Goal: Information Seeking & Learning: Learn about a topic

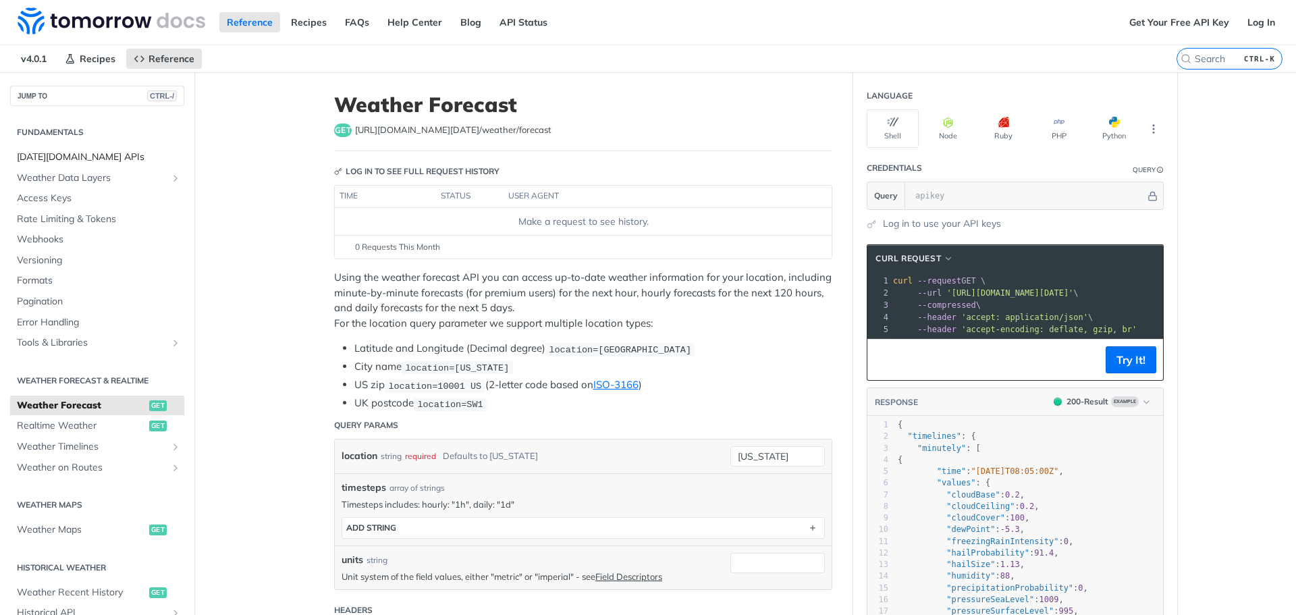
click at [74, 151] on span "[DATE][DOMAIN_NAME] APIs" at bounding box center [99, 158] width 164 height 14
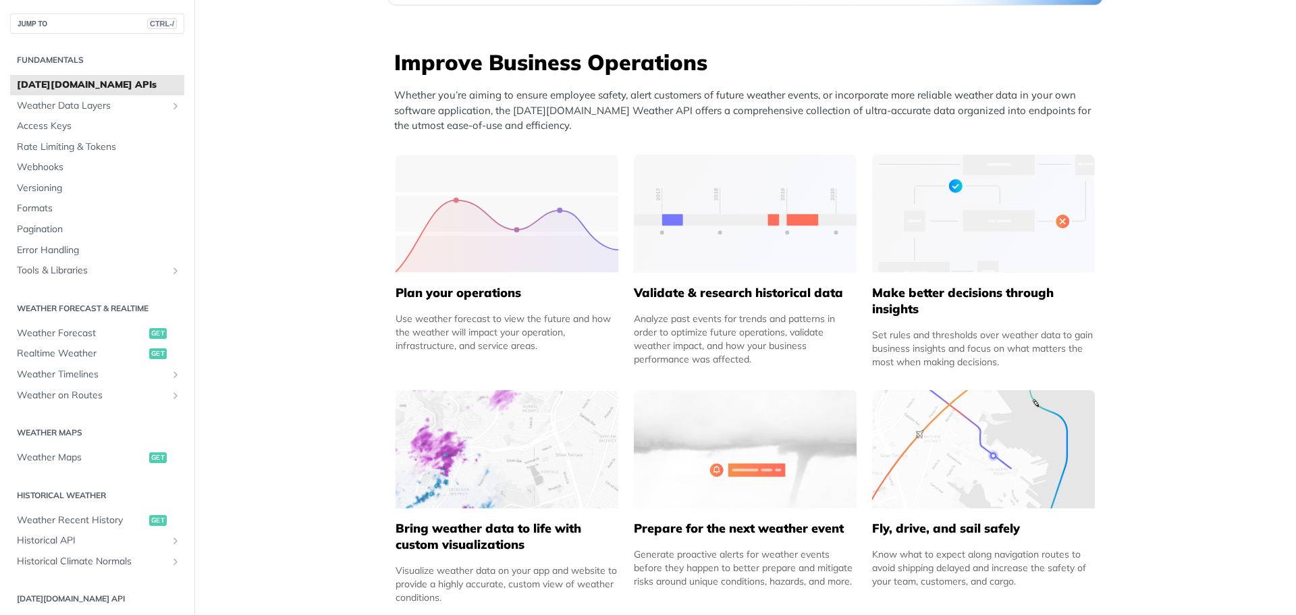
scroll to position [366, 0]
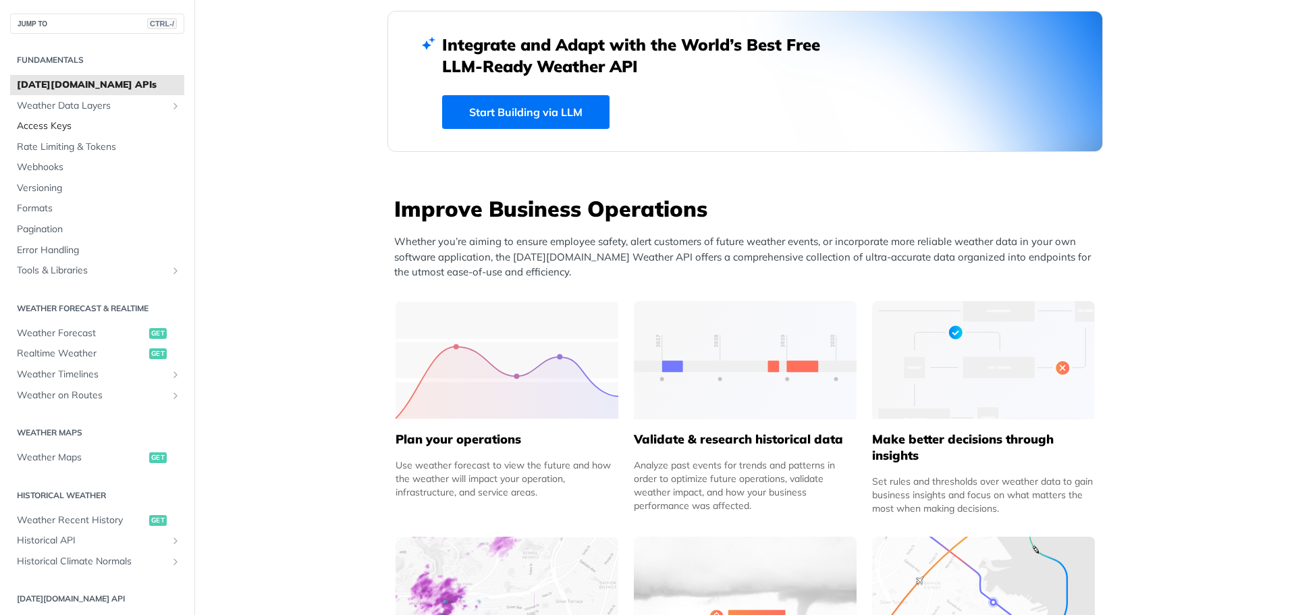
click at [59, 123] on span "Access Keys" at bounding box center [99, 127] width 164 height 14
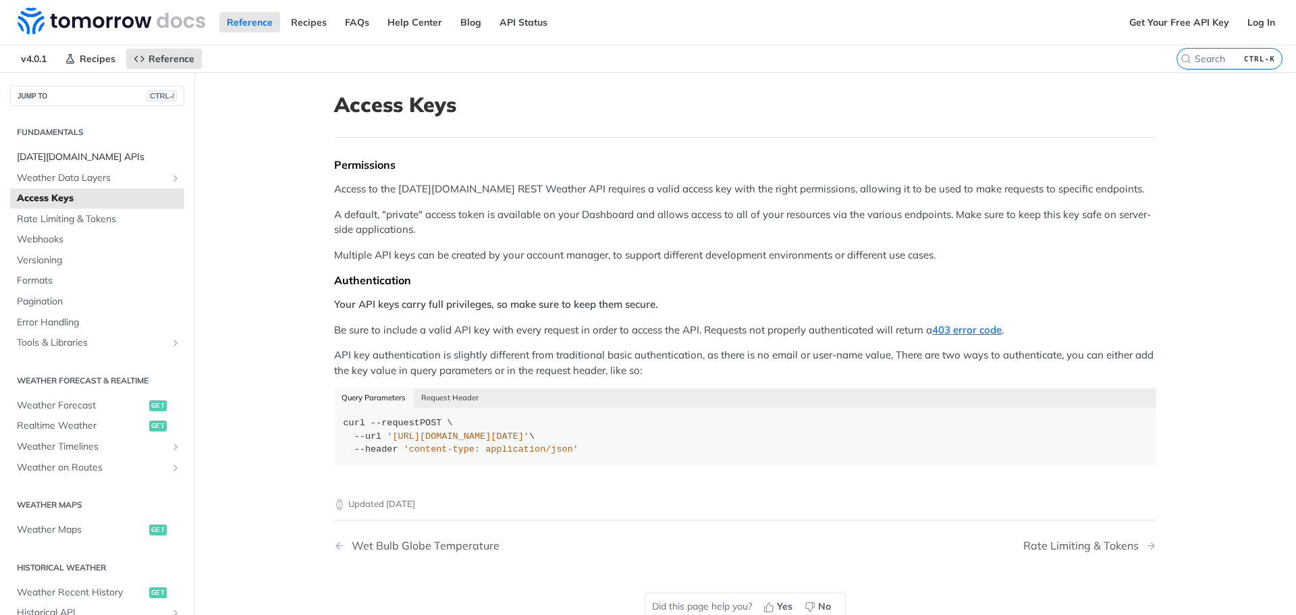
click at [72, 157] on span "Tomorrow.io APIs" at bounding box center [99, 158] width 164 height 14
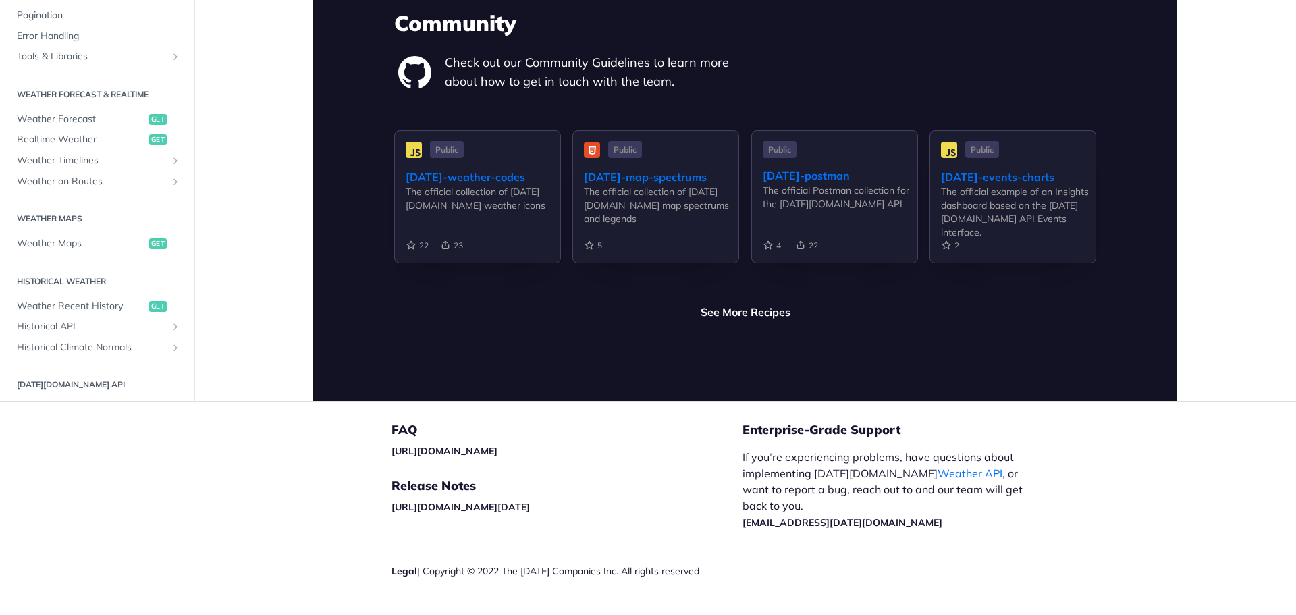
scroll to position [2391, 0]
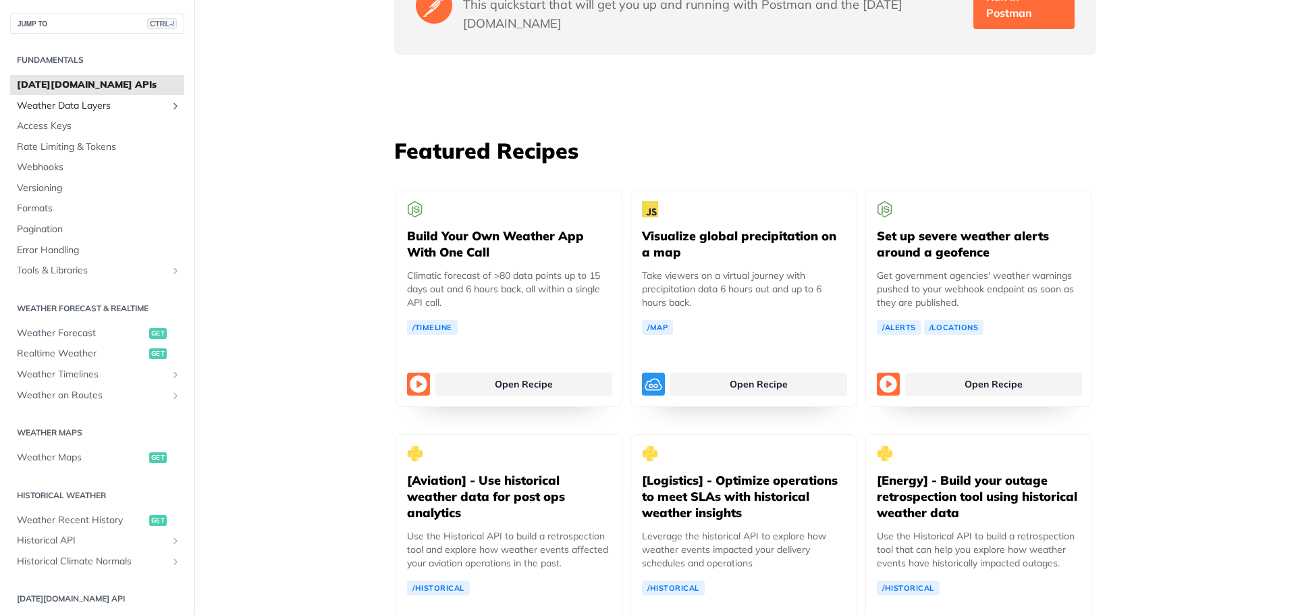
click at [59, 109] on span "Weather Data Layers" at bounding box center [92, 106] width 150 height 14
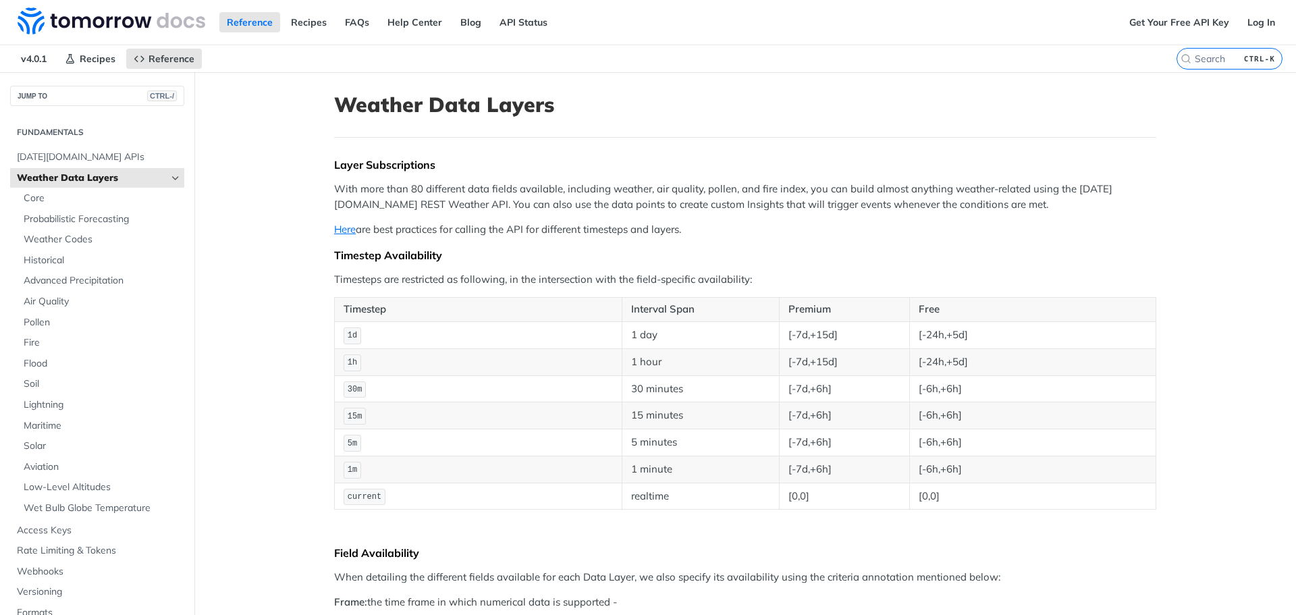
click at [170, 177] on icon "Hide subpages for Weather Data Layers" at bounding box center [175, 178] width 11 height 11
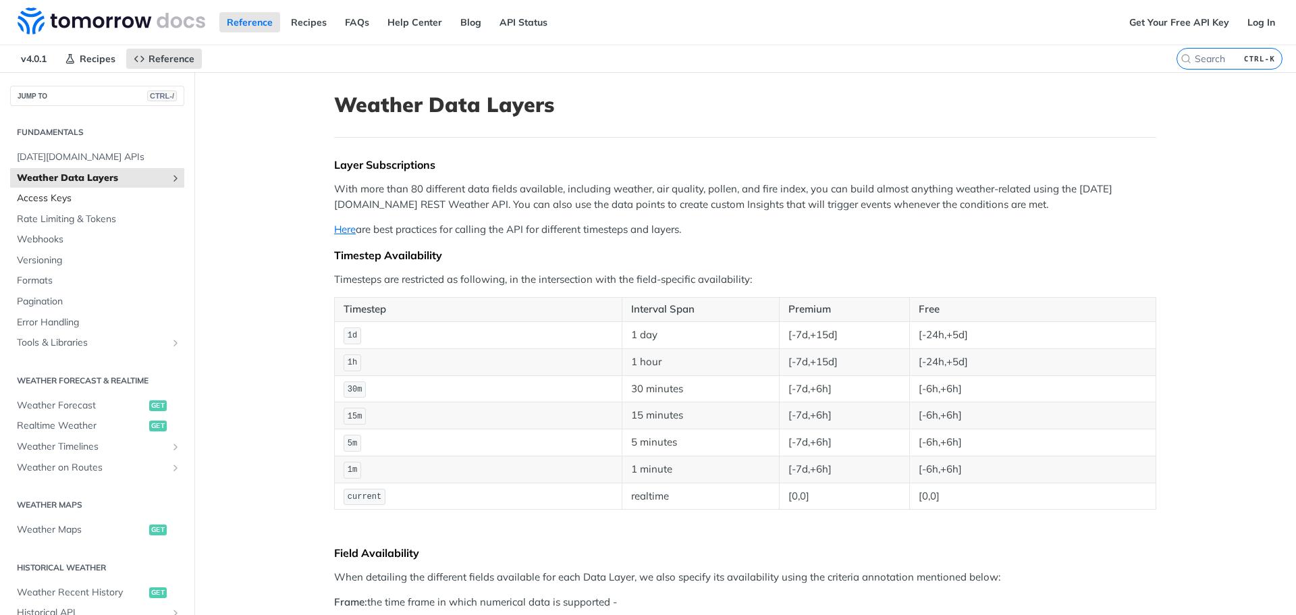
click at [68, 203] on span "Access Keys" at bounding box center [99, 199] width 164 height 14
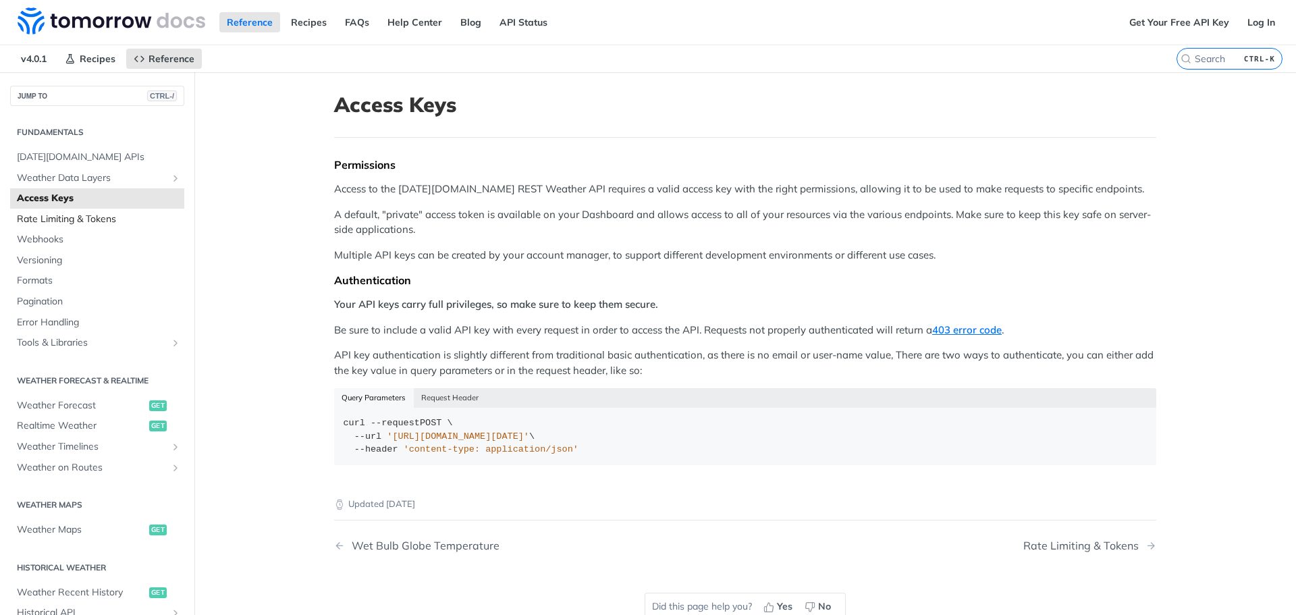
click at [84, 223] on span "Rate Limiting & Tokens" at bounding box center [99, 220] width 164 height 14
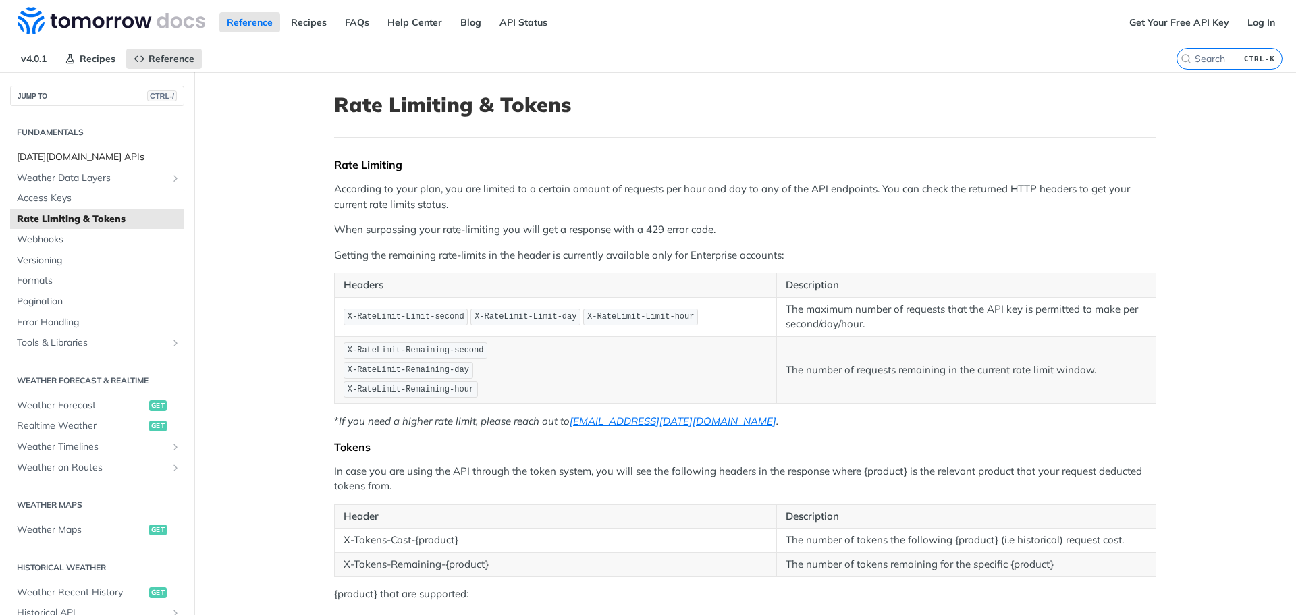
click at [80, 151] on span "Tomorrow.io APIs" at bounding box center [99, 158] width 164 height 14
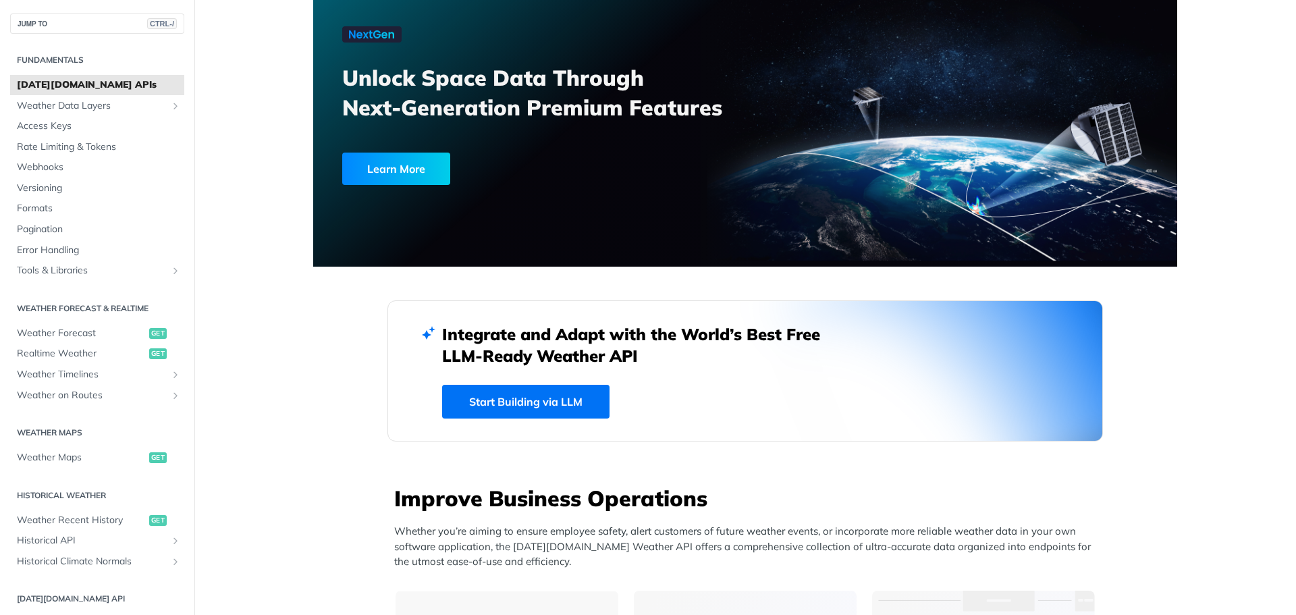
scroll to position [68, 0]
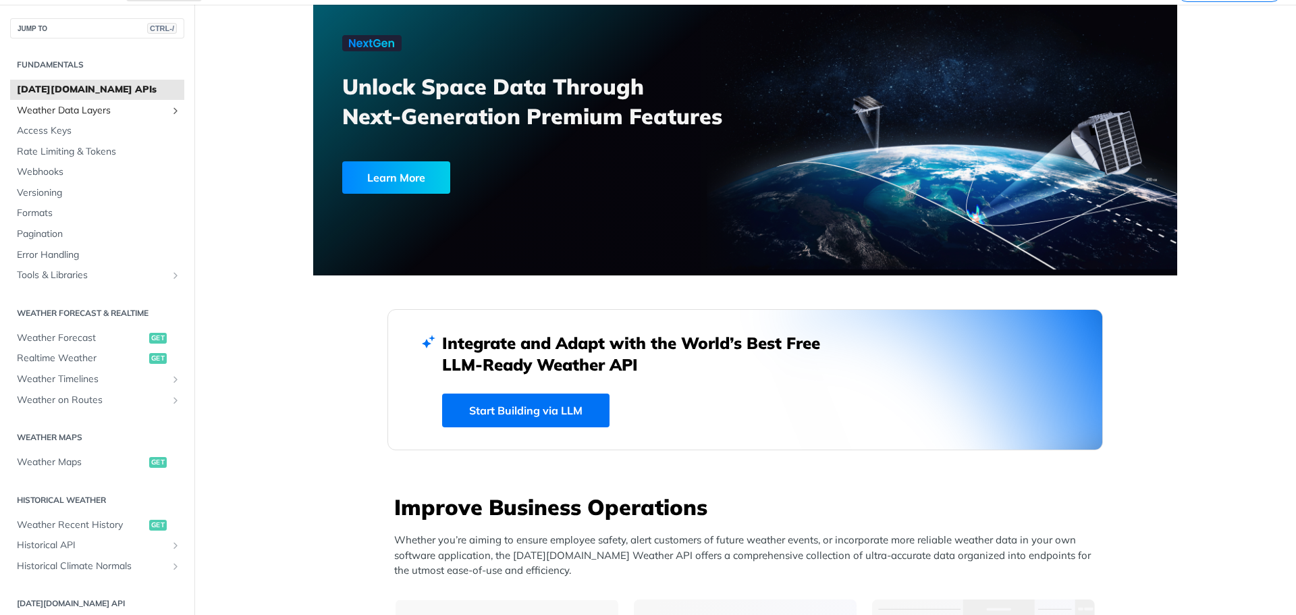
click at [92, 108] on span "Weather Data Layers" at bounding box center [92, 111] width 150 height 14
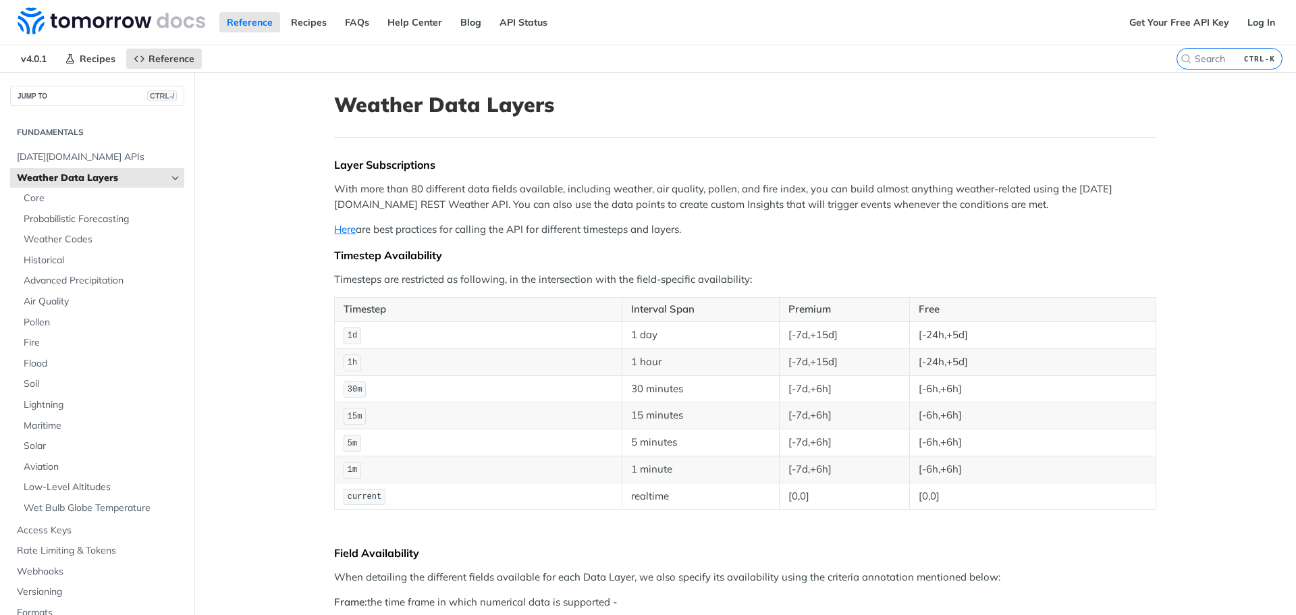
click at [71, 140] on section "Fundamentals Tomorrow.io APIs Weather Data Layers Core Probabilistic Forecastin…" at bounding box center [97, 403] width 174 height 566
click at [350, 22] on link "FAQs" at bounding box center [357, 22] width 39 height 20
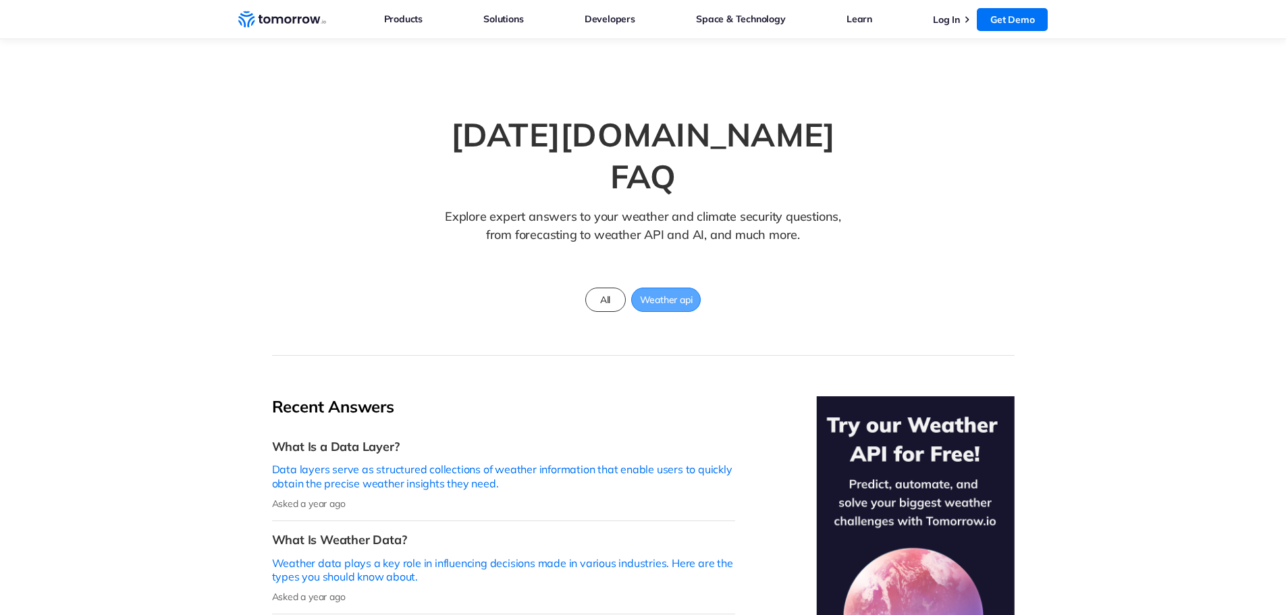
click at [683, 291] on span "Weather api" at bounding box center [666, 300] width 69 height 18
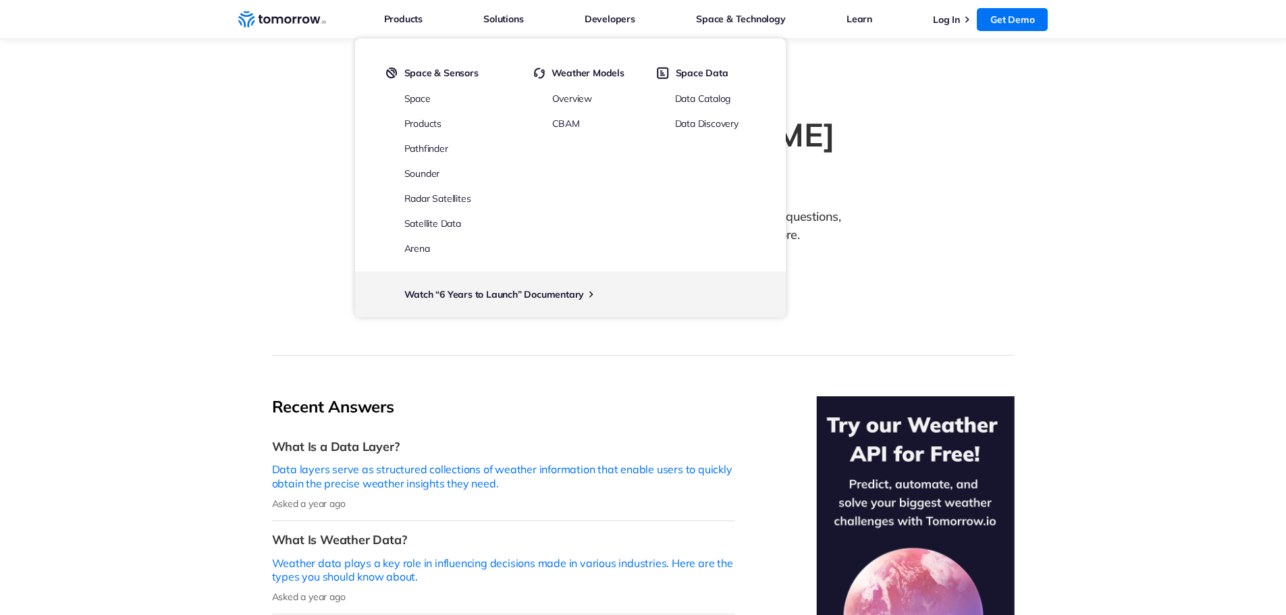
click at [241, 132] on section "Tomorrow.io FAQ Explore expert answers to your weather and climate security que…" at bounding box center [643, 197] width 1286 height 317
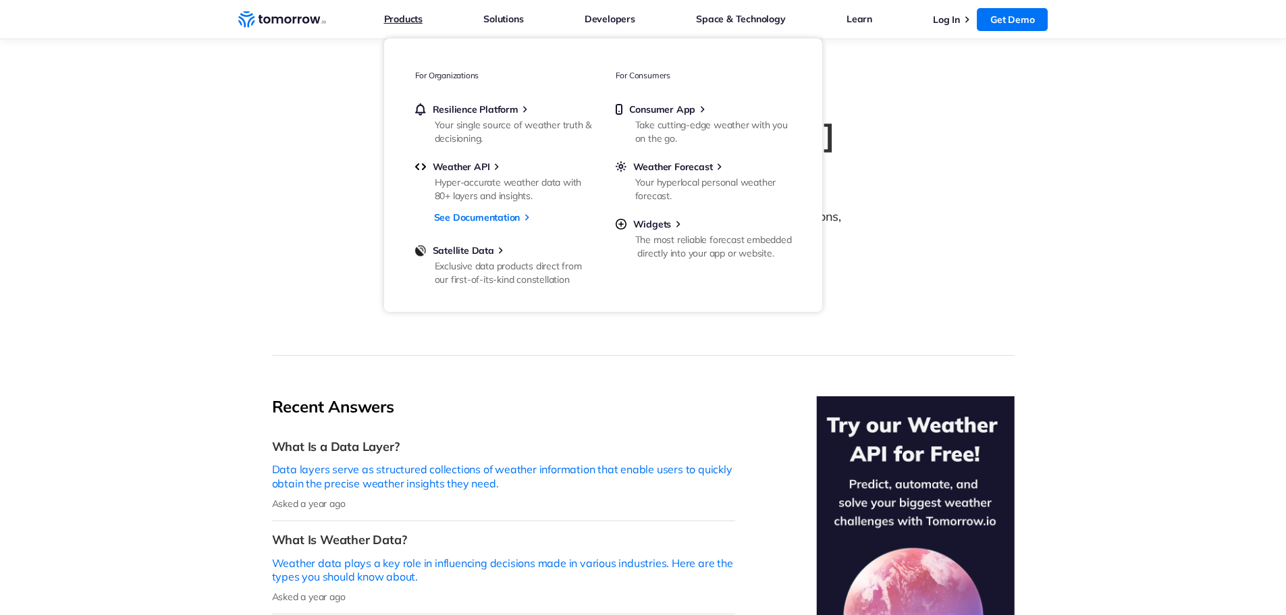
click at [415, 20] on link "Products" at bounding box center [403, 19] width 38 height 18
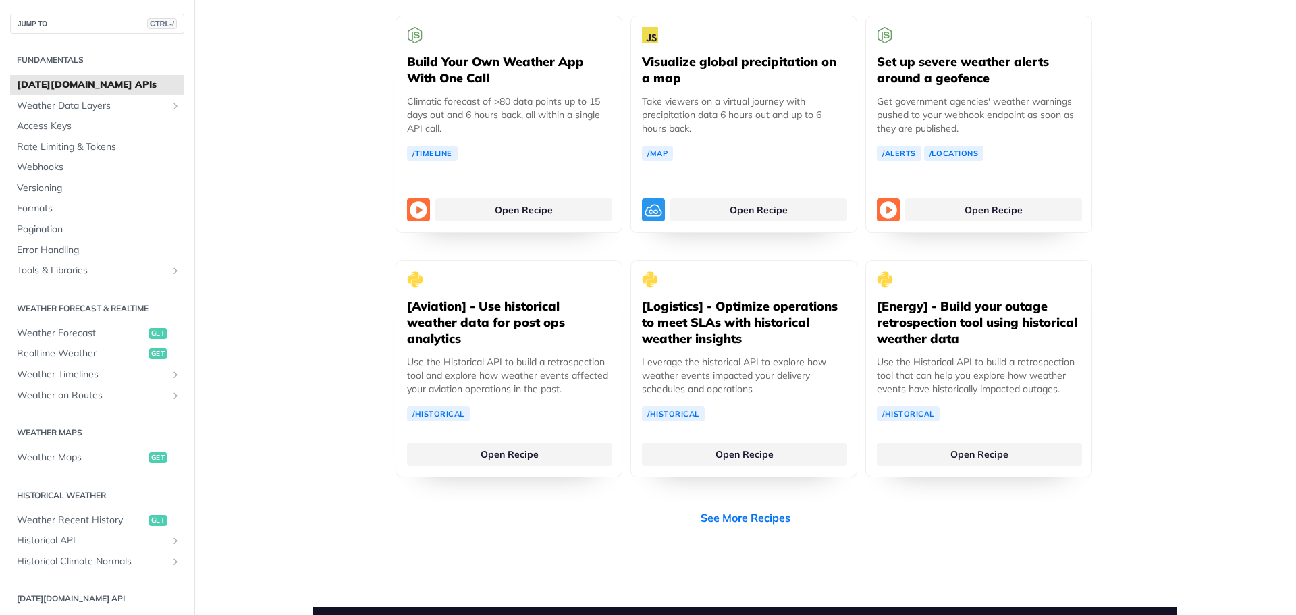
scroll to position [2160, 0]
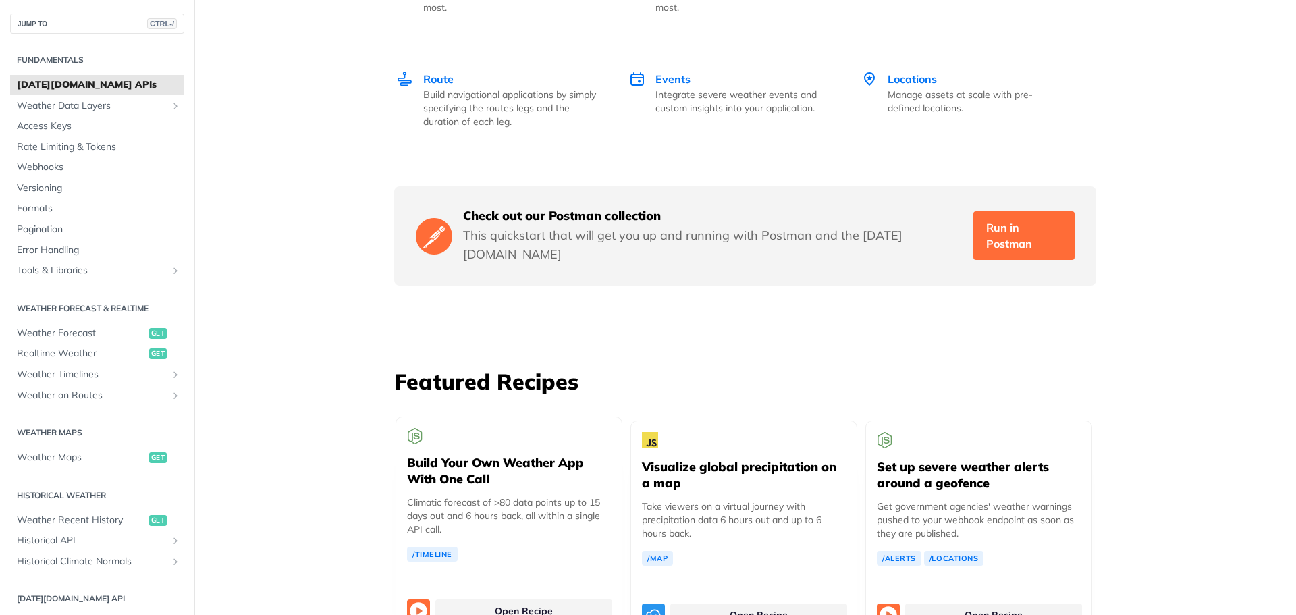
click at [491, 464] on div "Build Your Own Weather App With One Call Climatic forecast of >80 data points u…" at bounding box center [509, 489] width 204 height 144
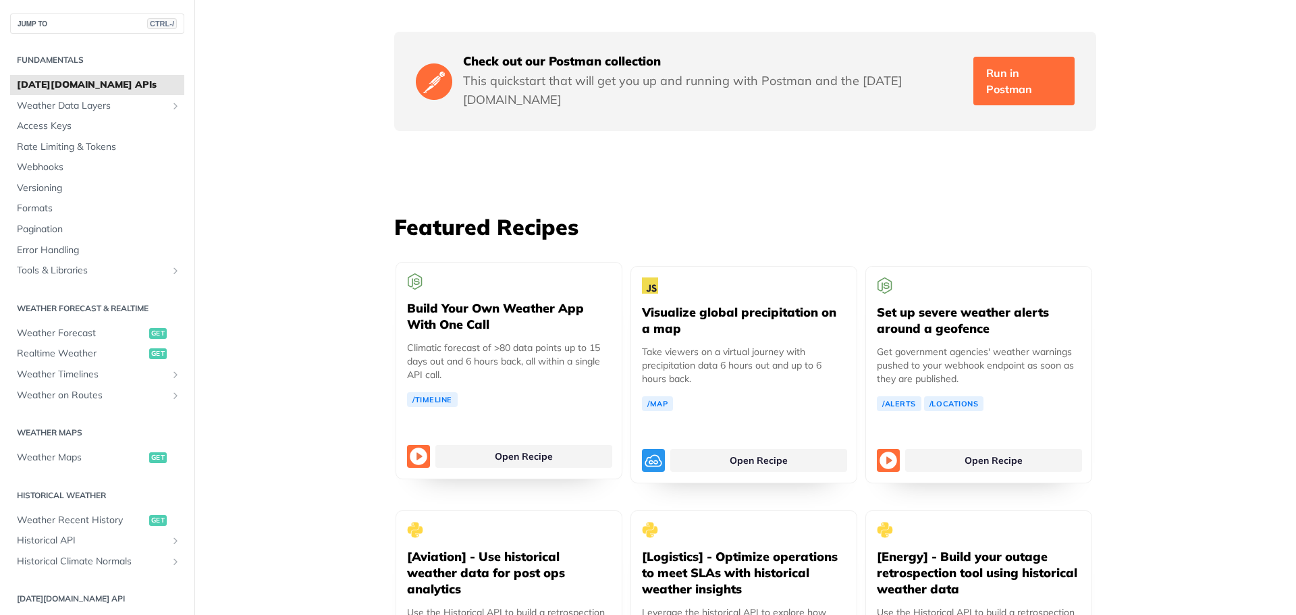
scroll to position [2363, 0]
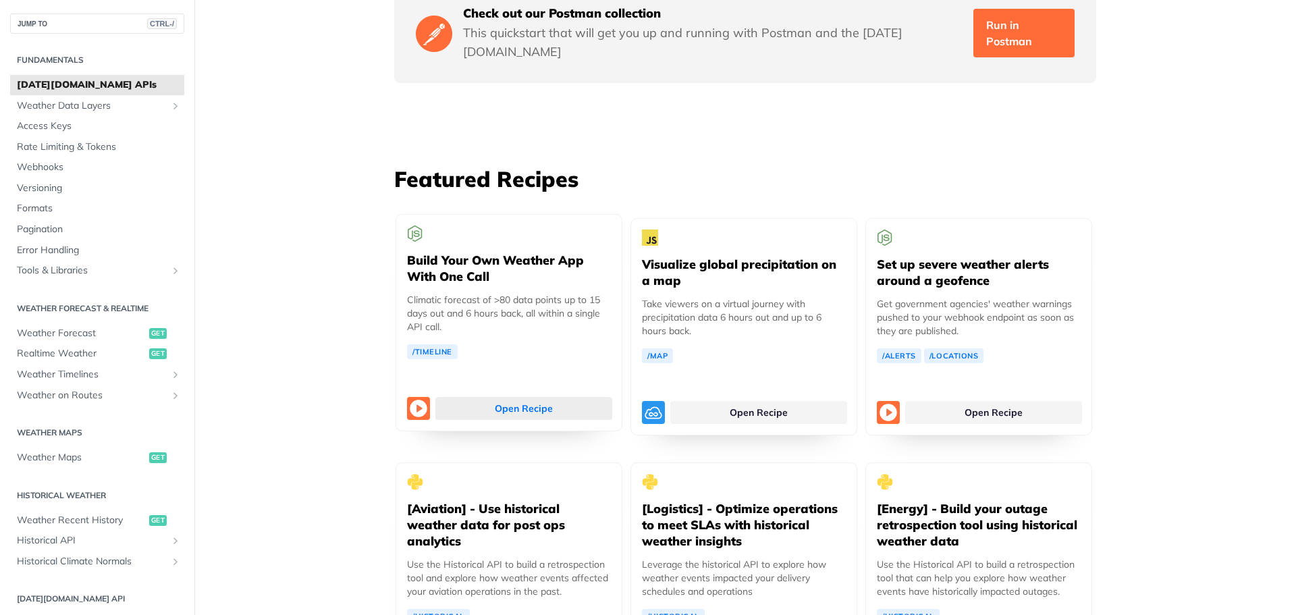
click at [465, 397] on link "Open Recipe" at bounding box center [523, 408] width 177 height 23
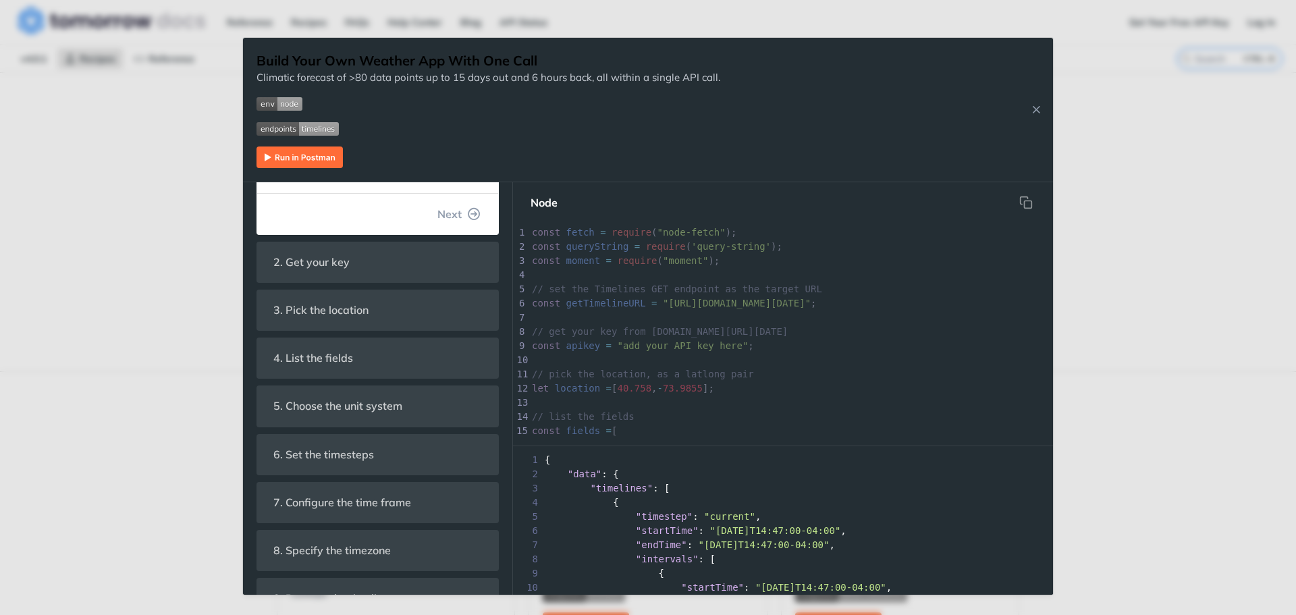
scroll to position [338, 0]
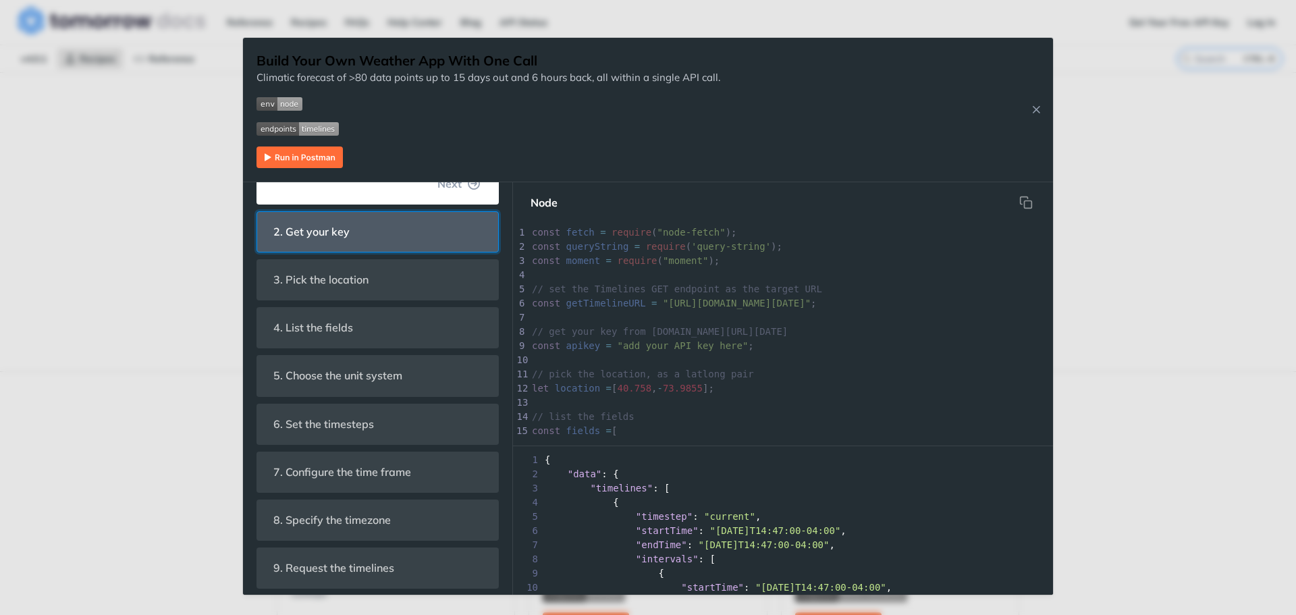
click at [451, 226] on header "2. Get your key" at bounding box center [377, 232] width 241 height 40
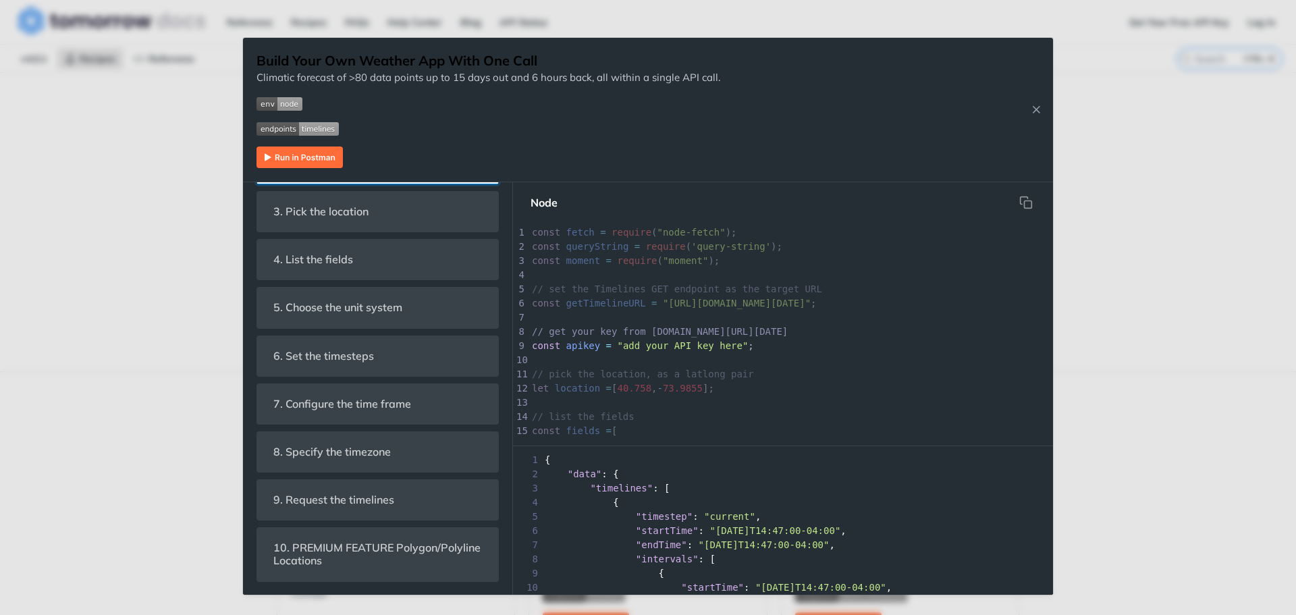
scroll to position [219, 0]
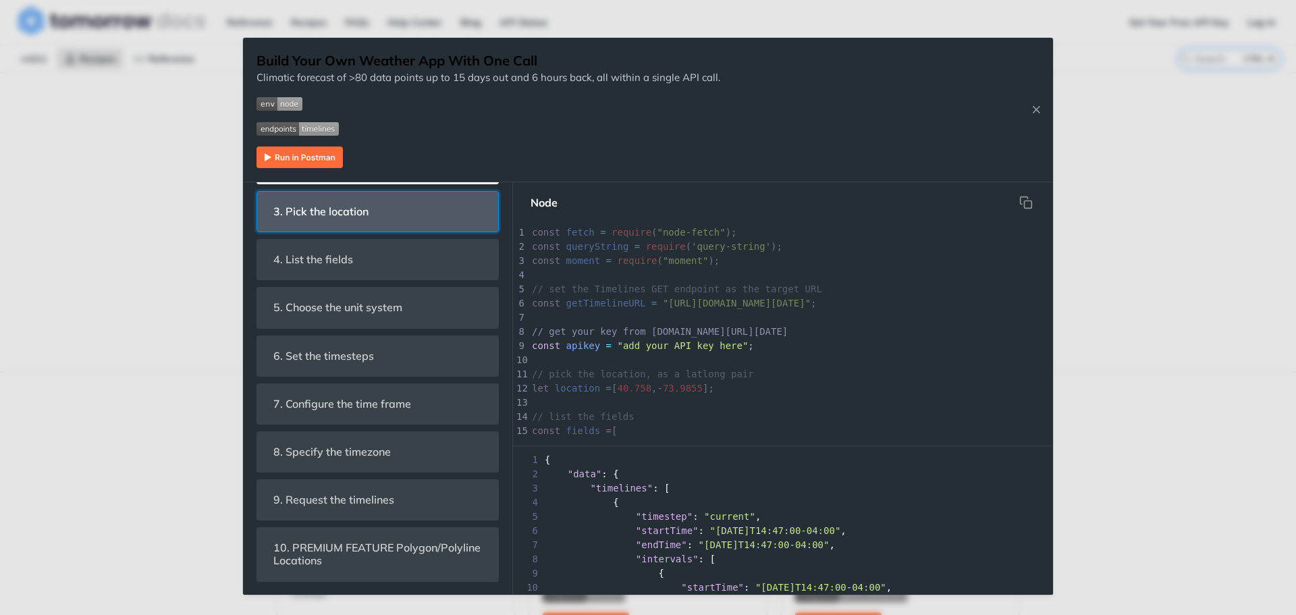
click at [431, 217] on header "3. Pick the location" at bounding box center [377, 212] width 241 height 40
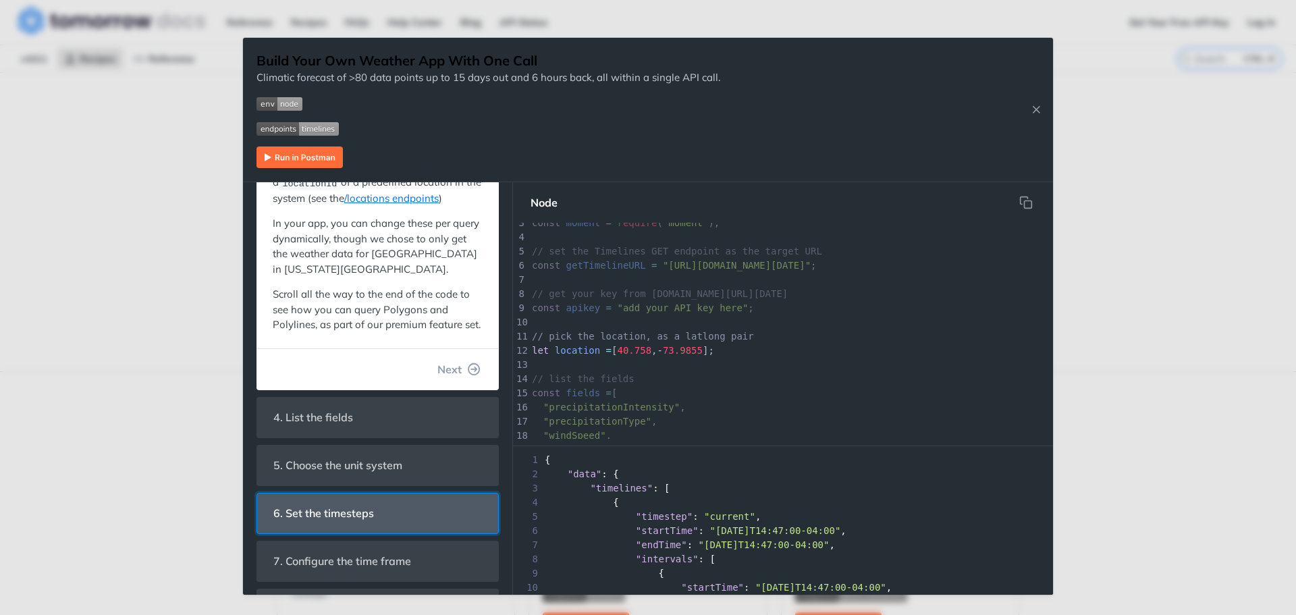
click at [342, 524] on span "6. Set the timesteps" at bounding box center [324, 513] width 120 height 26
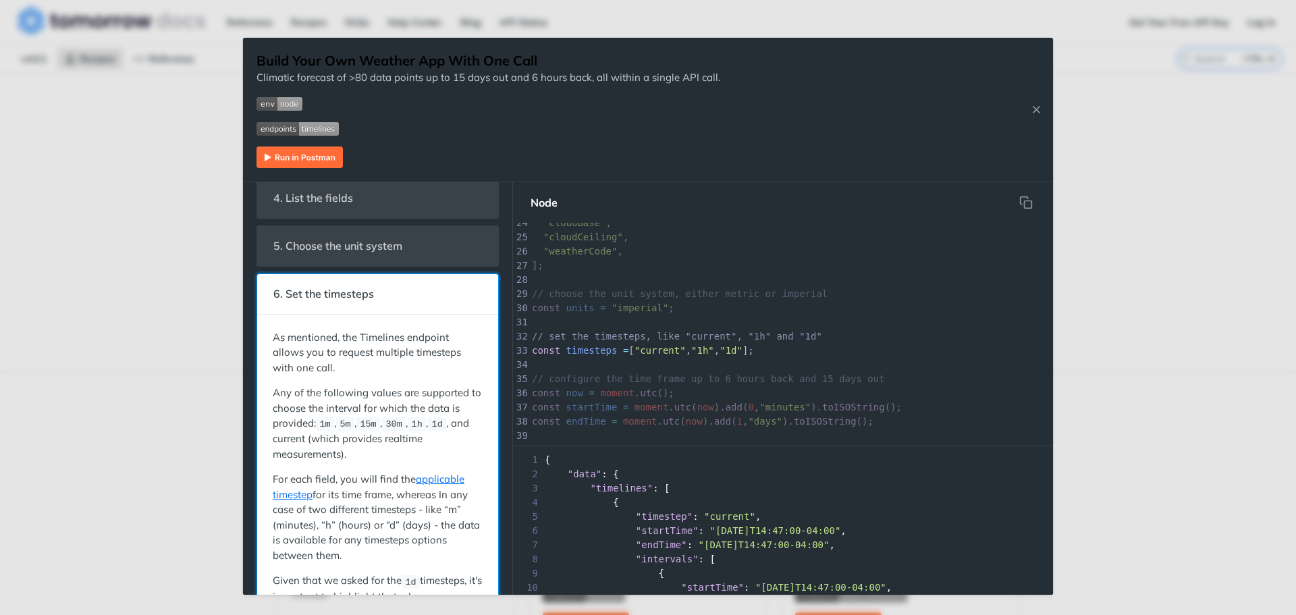
scroll to position [0, 0]
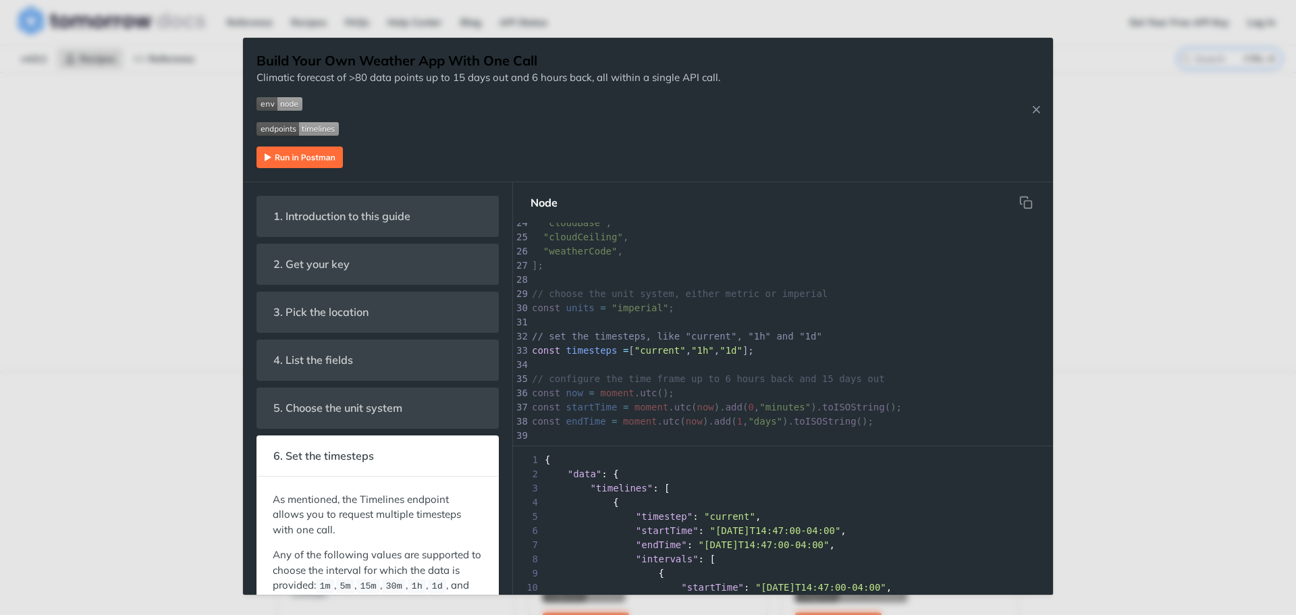
click at [1142, 92] on div "Jump to Content Reference Recipes FAQs Help Center Blog API Status Recipes Refe…" at bounding box center [648, 307] width 1296 height 615
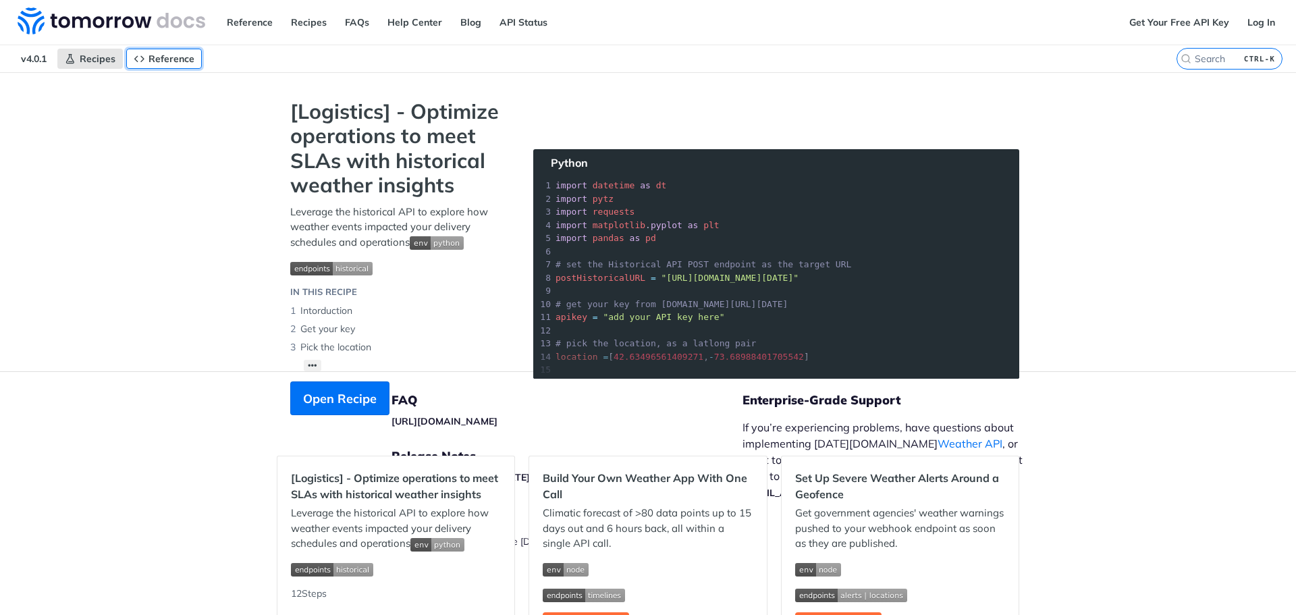
click at [165, 61] on span "Reference" at bounding box center [172, 59] width 46 height 12
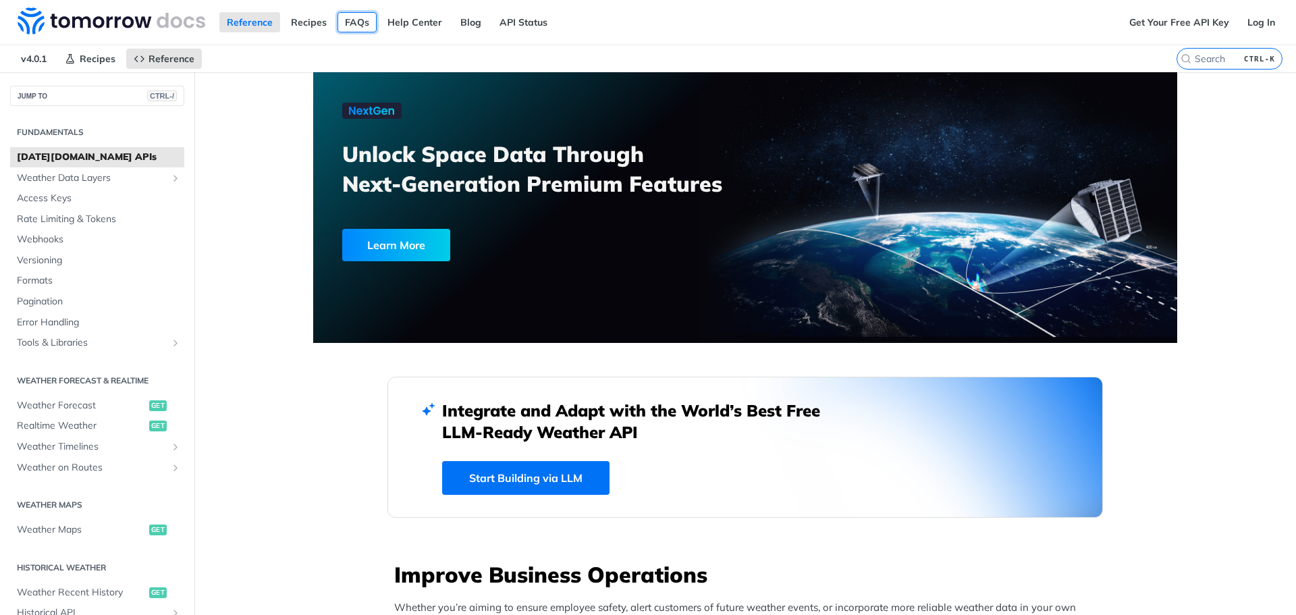
click at [365, 25] on link "FAQs" at bounding box center [357, 22] width 39 height 20
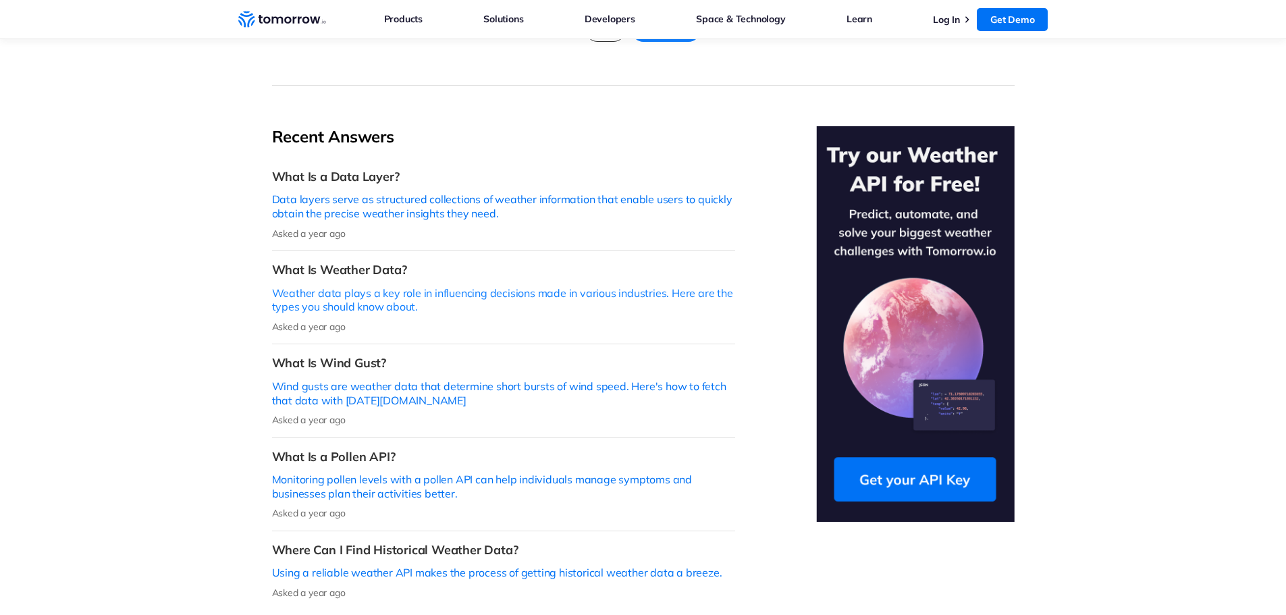
scroll to position [473, 0]
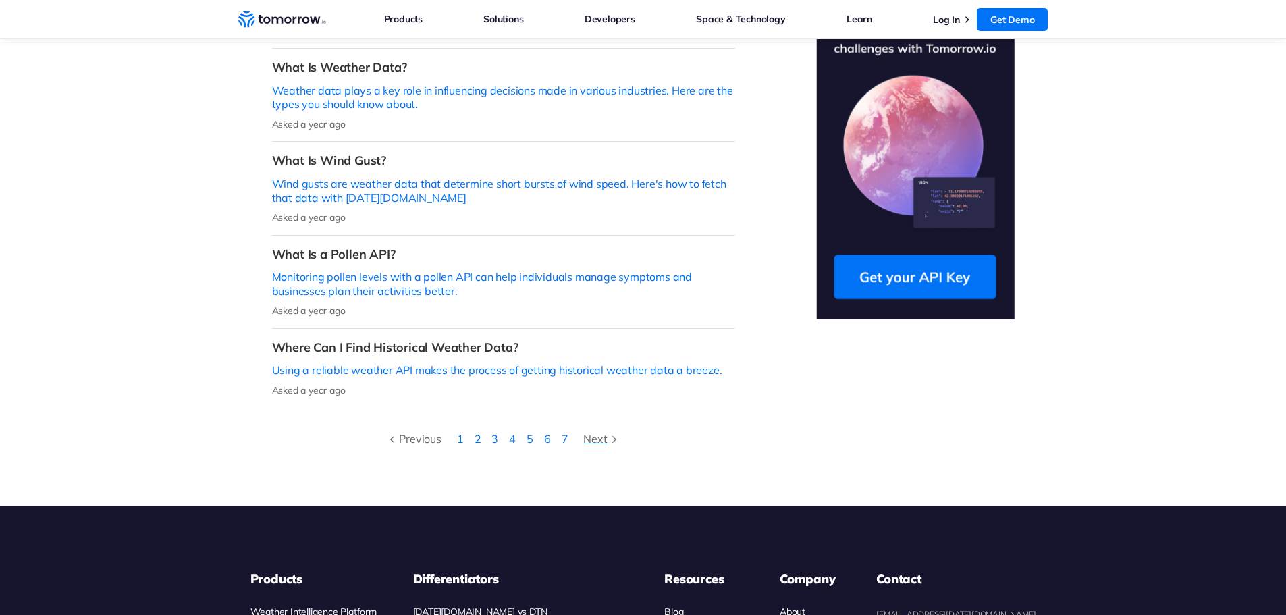
click at [606, 430] on div "Next" at bounding box center [601, 439] width 37 height 18
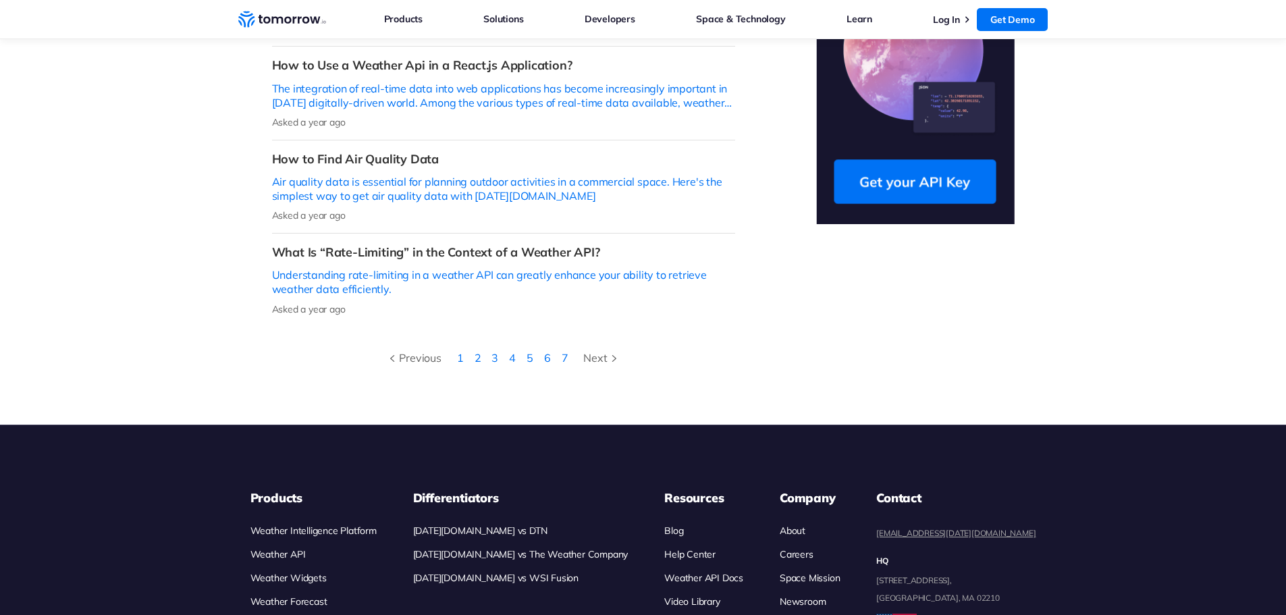
scroll to position [608, 0]
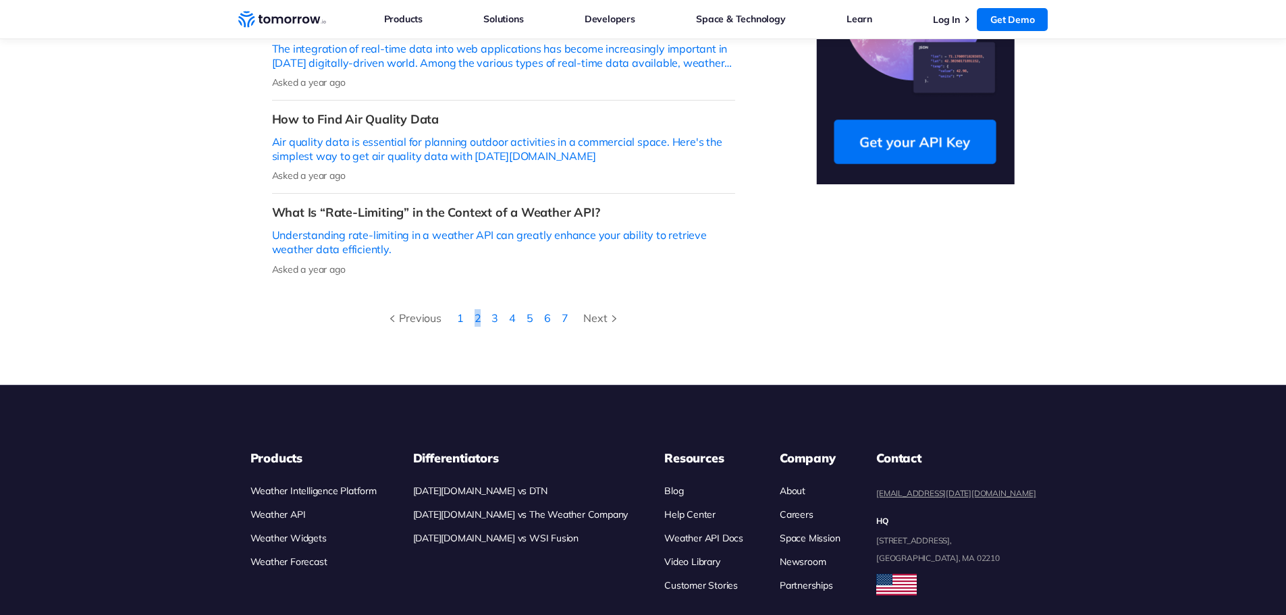
click at [479, 309] on li "2" at bounding box center [478, 318] width 18 height 18
click at [484, 309] on li "2" at bounding box center [478, 318] width 18 height 18
click at [486, 309] on li "2" at bounding box center [478, 318] width 18 height 18
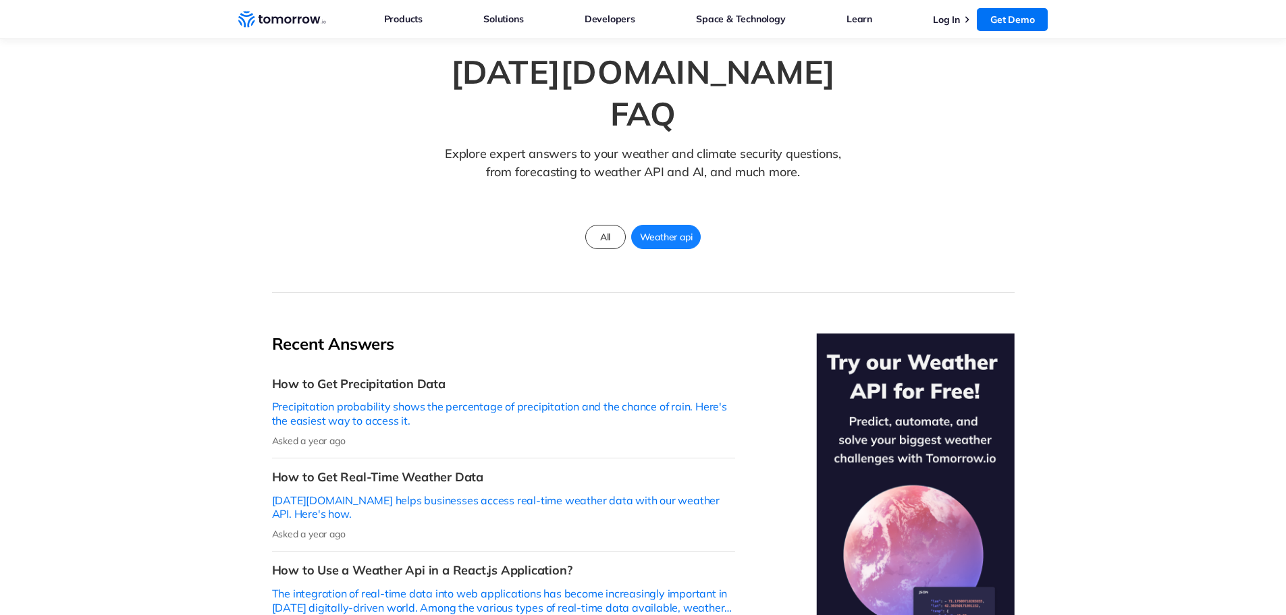
scroll to position [0, 0]
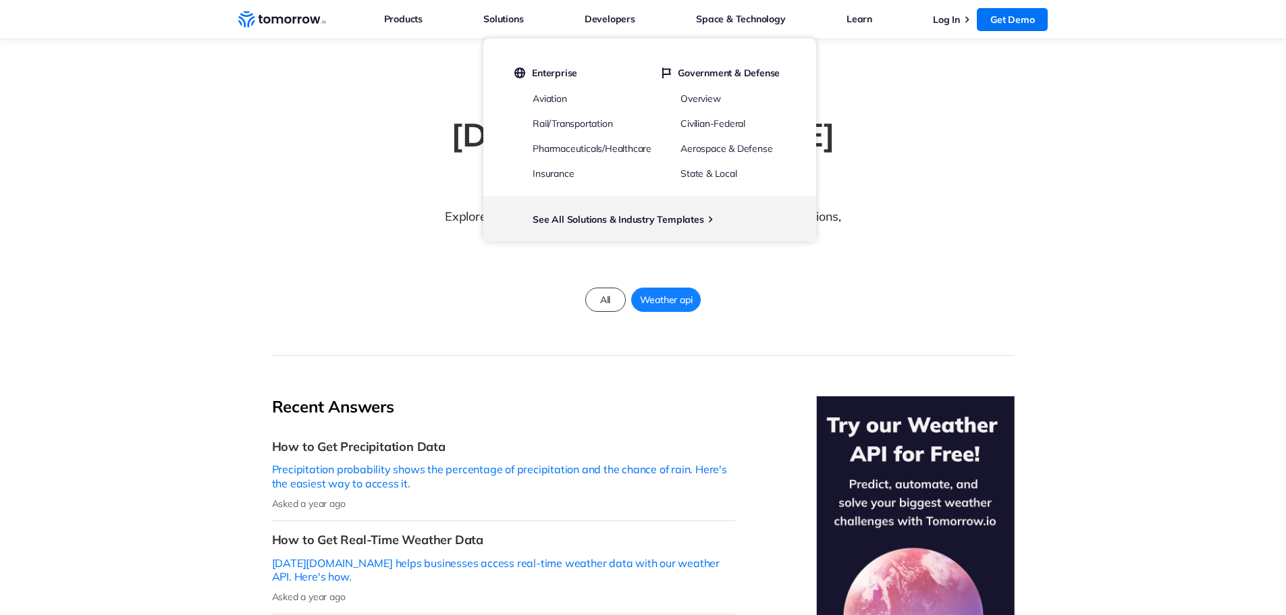
click at [174, 207] on section "Tomorrow.io FAQ Explore expert answers to your weather and climate security que…" at bounding box center [643, 197] width 1286 height 317
click at [337, 127] on div "Tomorrow.io FAQ Explore expert answers to your weather and climate security que…" at bounding box center [643, 231] width 743 height 249
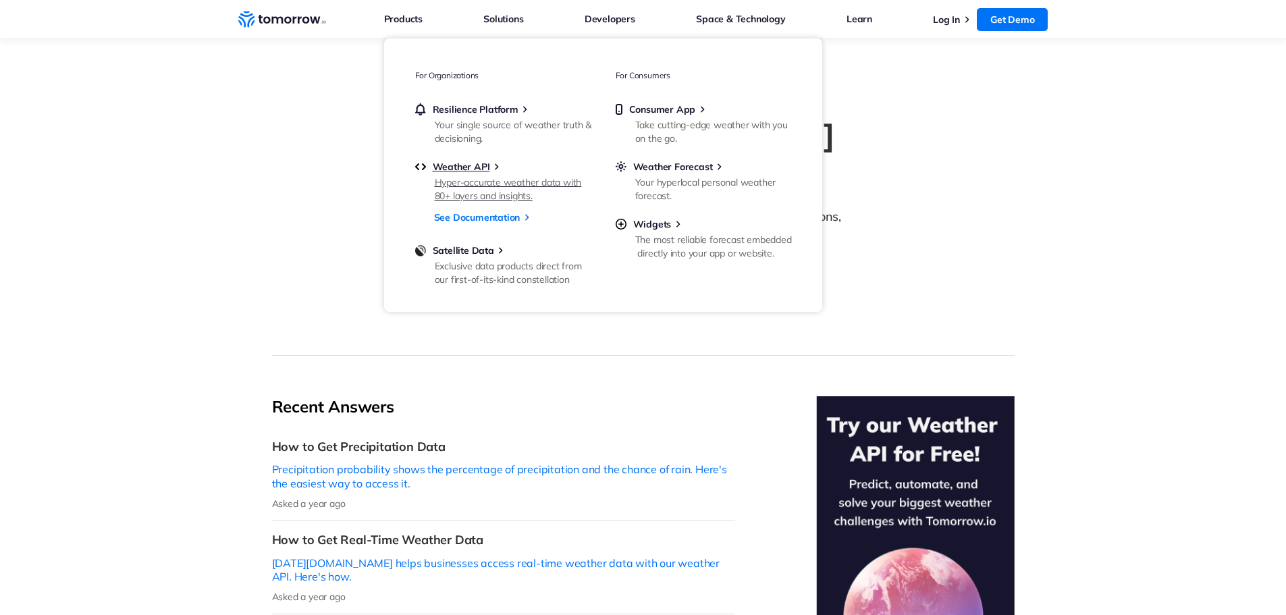
click at [468, 180] on div "Hyper-accurate weather data with 80+ layers and insights." at bounding box center [513, 189] width 157 height 27
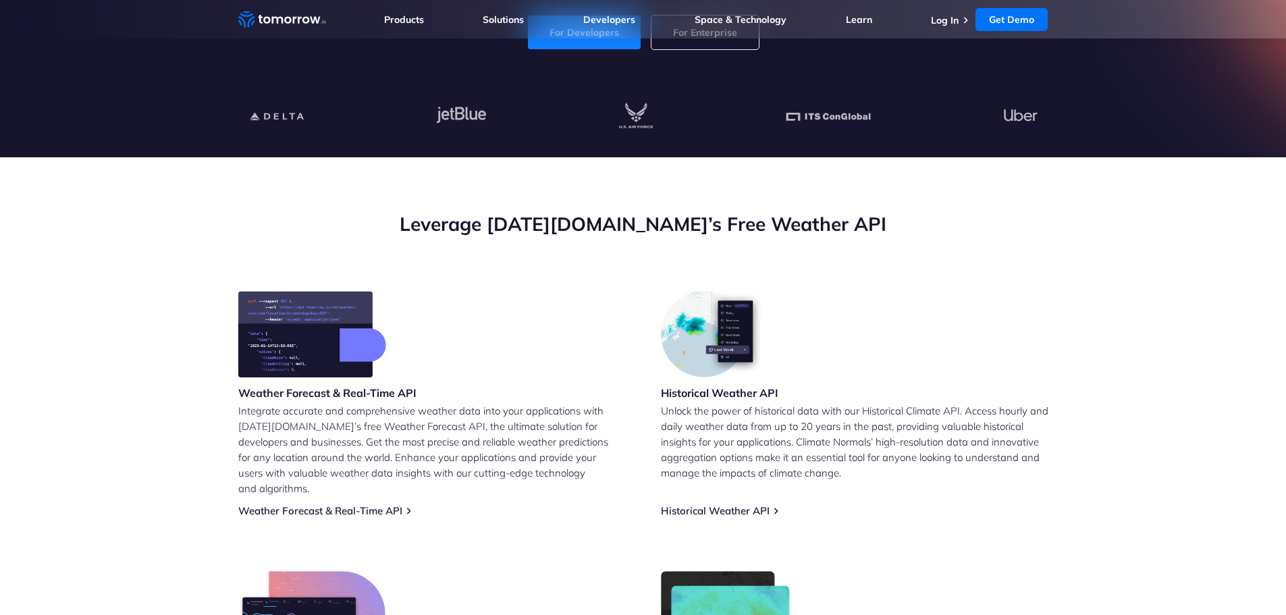
scroll to position [405, 0]
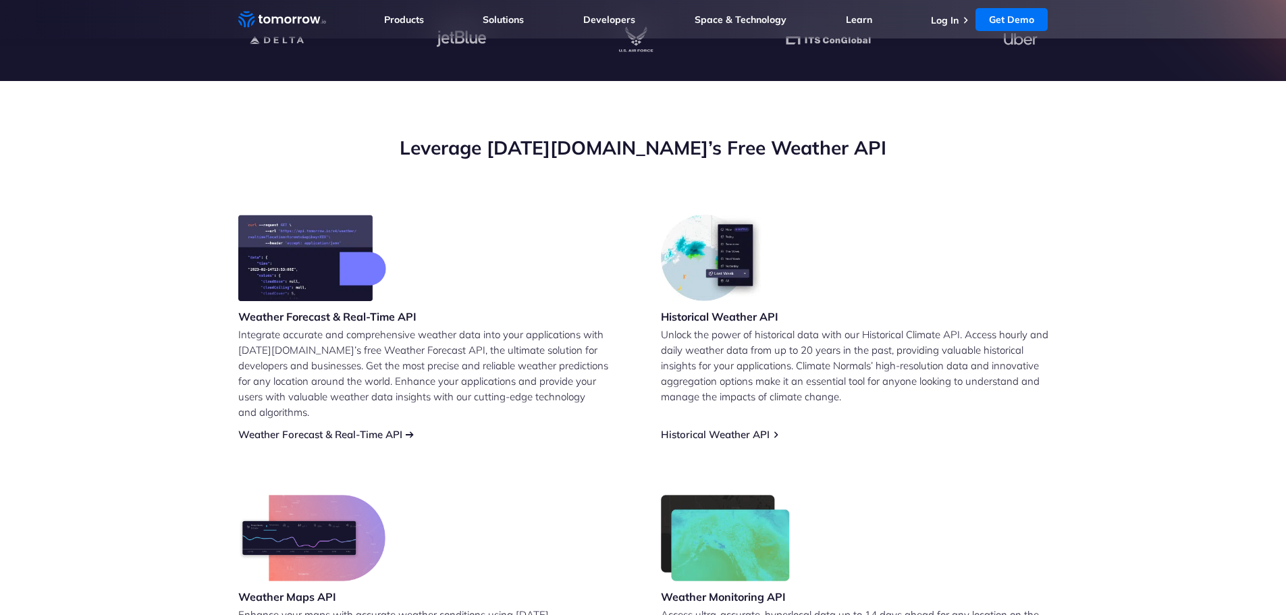
click at [351, 428] on link "Weather Forecast & Real-Time API" at bounding box center [320, 434] width 164 height 13
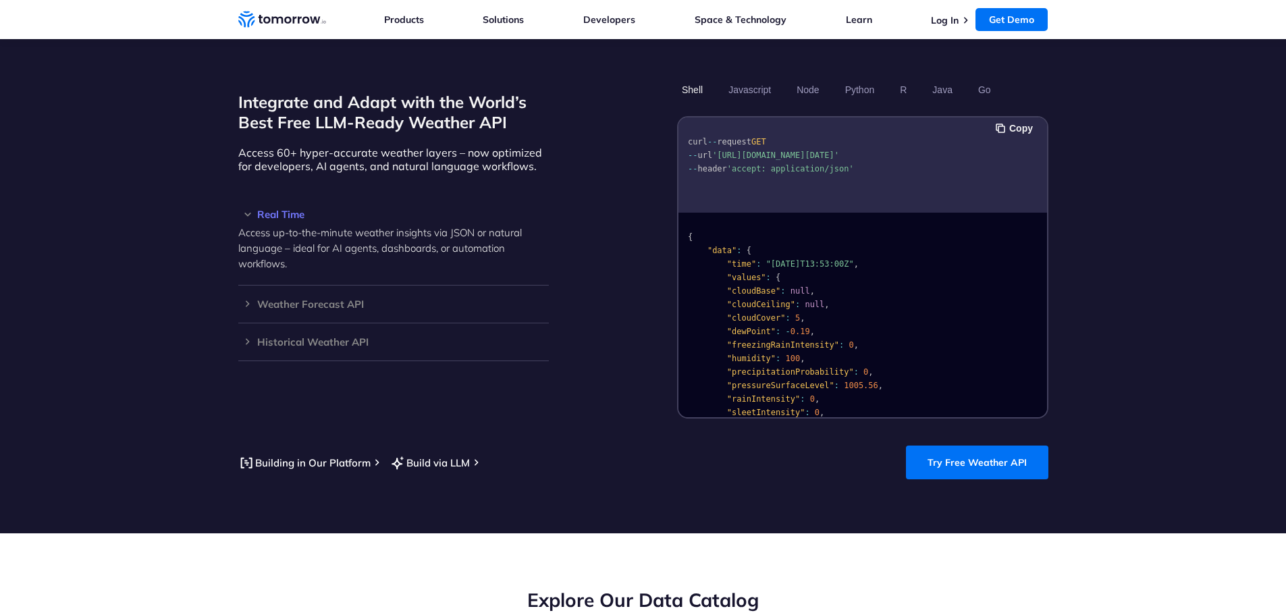
scroll to position [1013, 0]
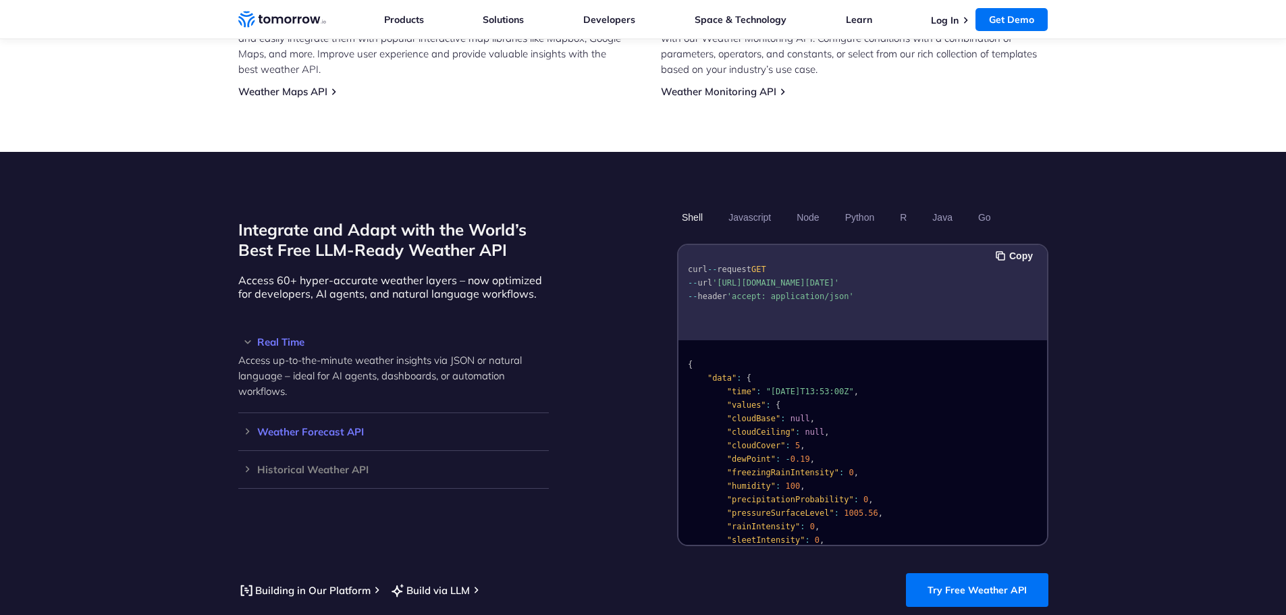
click at [350, 427] on h3 "Weather Forecast API" at bounding box center [393, 432] width 311 height 10
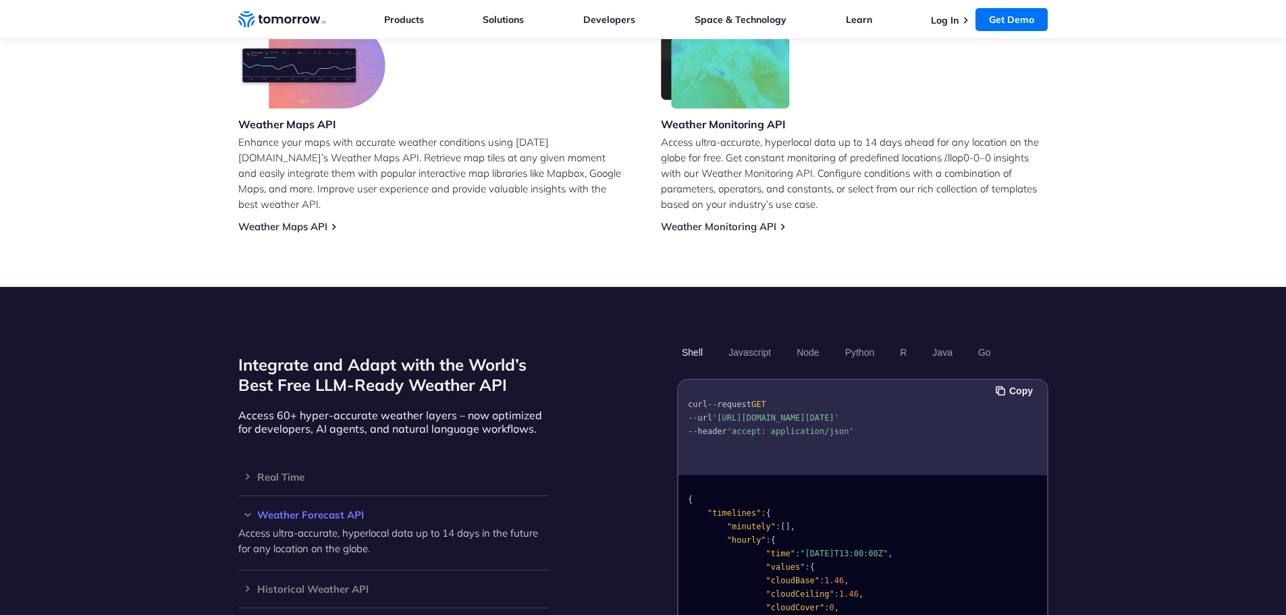
scroll to position [1351, 0]
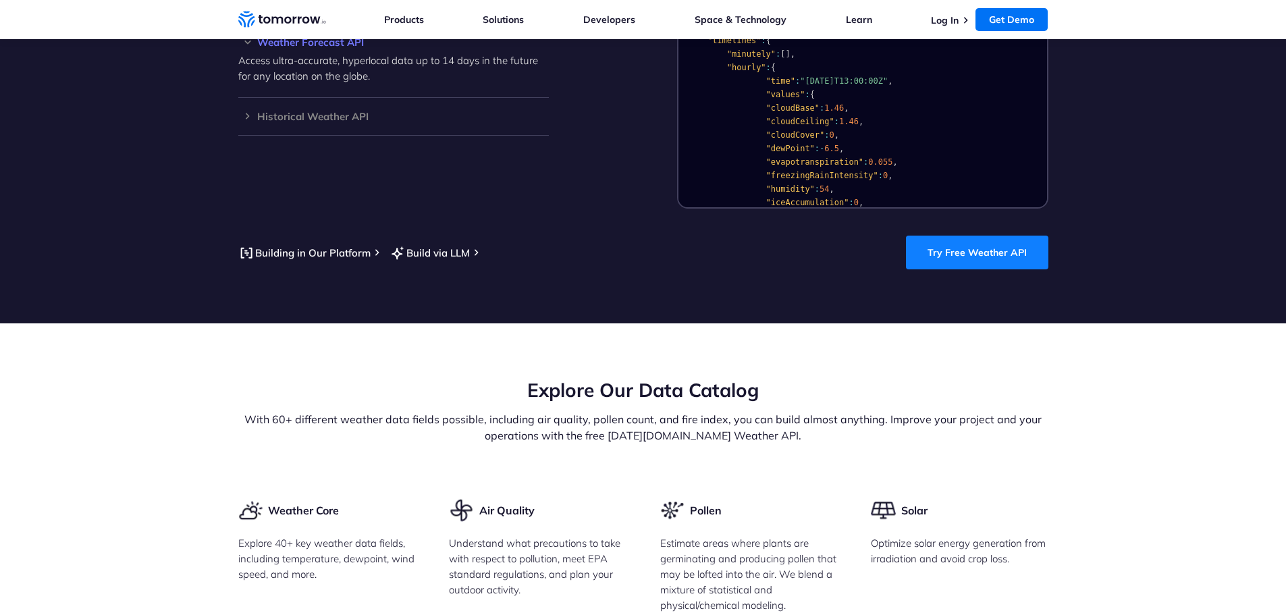
click at [1011, 236] on link "Try Free Weather API" at bounding box center [977, 253] width 142 height 34
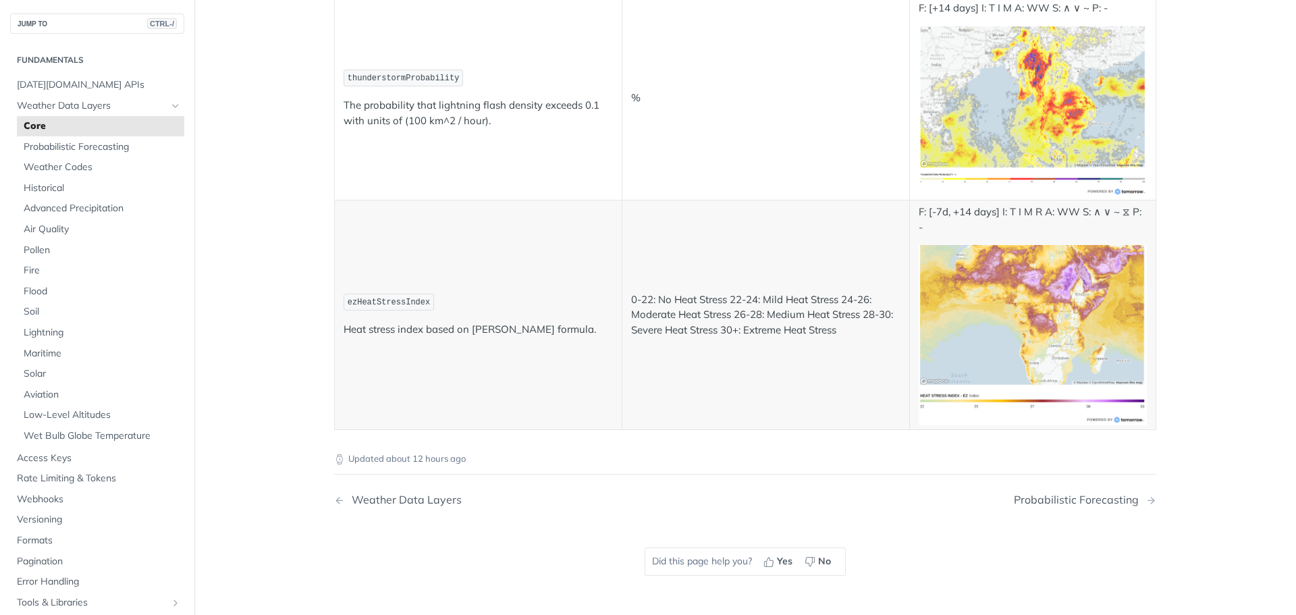
scroll to position [541, 0]
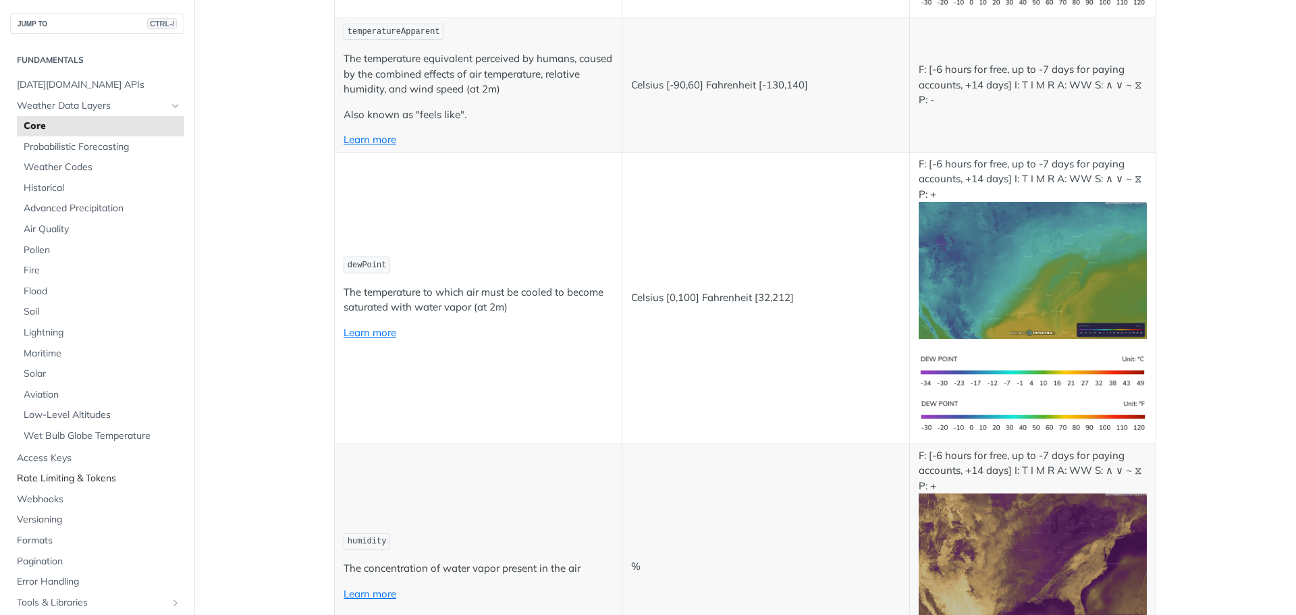
click at [99, 478] on span "Rate Limiting & Tokens" at bounding box center [99, 479] width 164 height 14
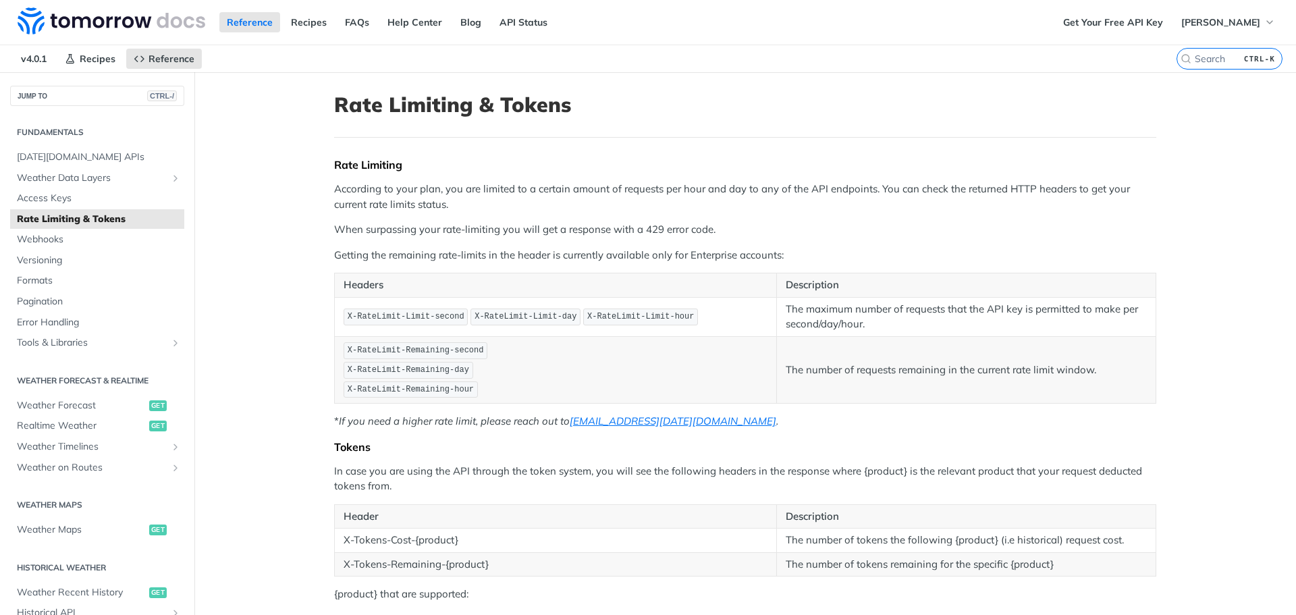
click at [428, 261] on p "Getting the remaining rate-limits in the header is currently available only for…" at bounding box center [745, 256] width 822 height 16
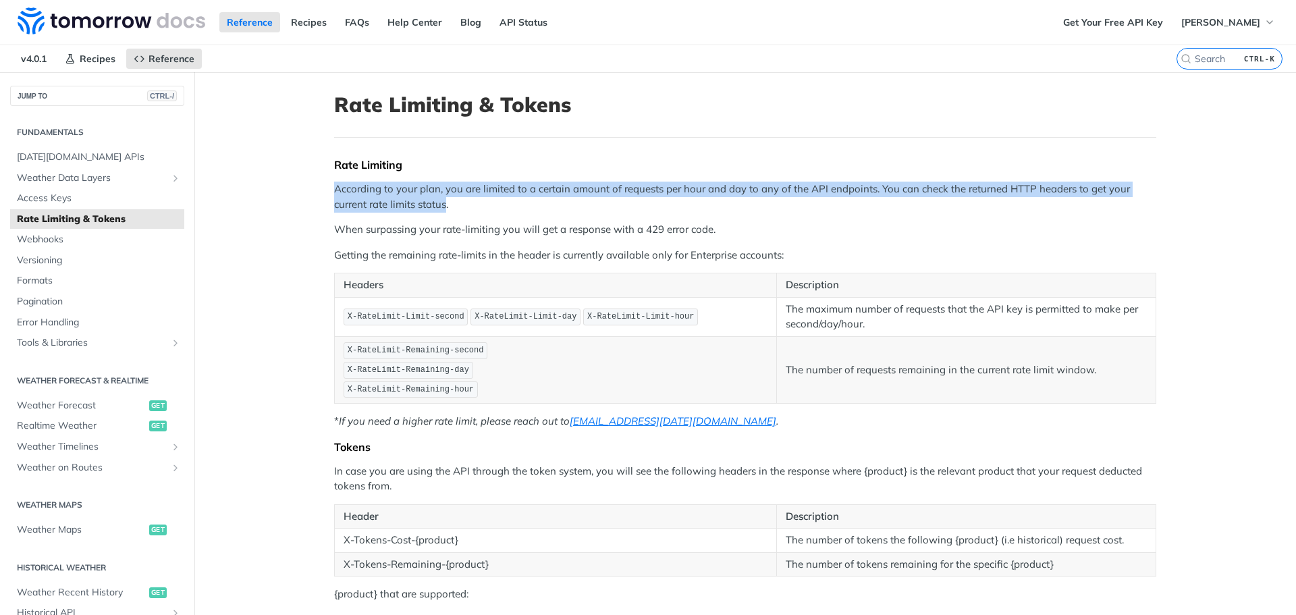
drag, startPoint x: 444, startPoint y: 207, endPoint x: 324, endPoint y: 182, distance: 122.1
click at [324, 182] on article "Rate Limiting & Tokens Rate Limiting According to your plan, you are limited to…" at bounding box center [745, 475] width 864 height 806
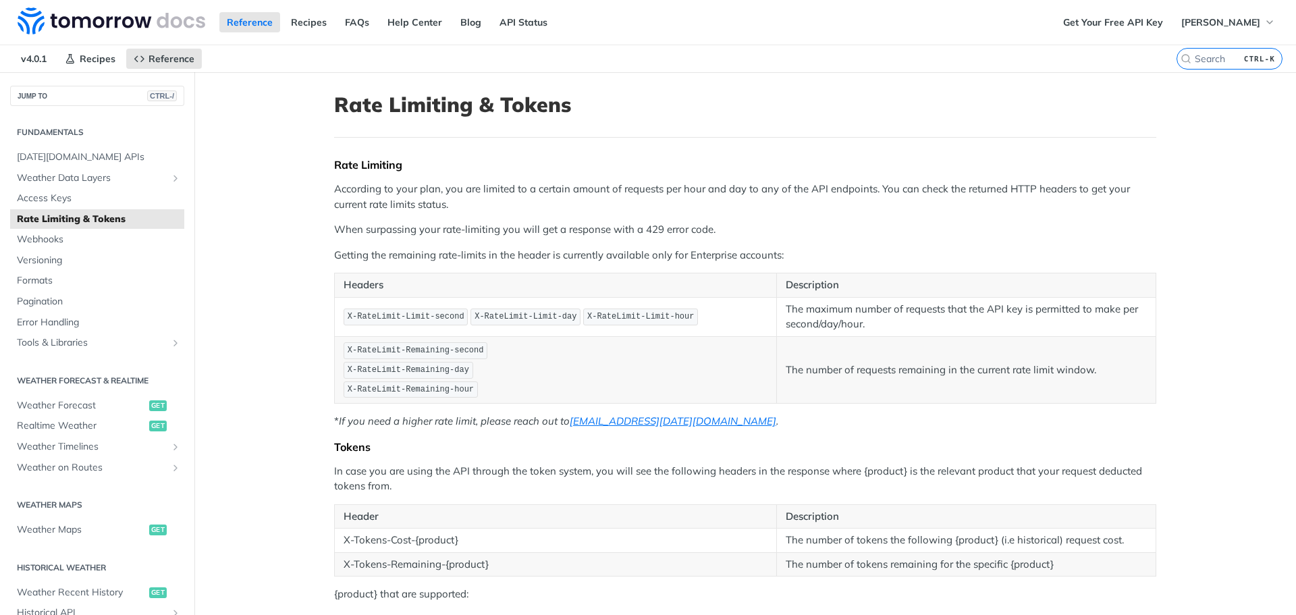
click at [521, 313] on span "X-RateLimit-Limit-day" at bounding box center [526, 316] width 102 height 9
